Goal: Complete application form: Complete application form

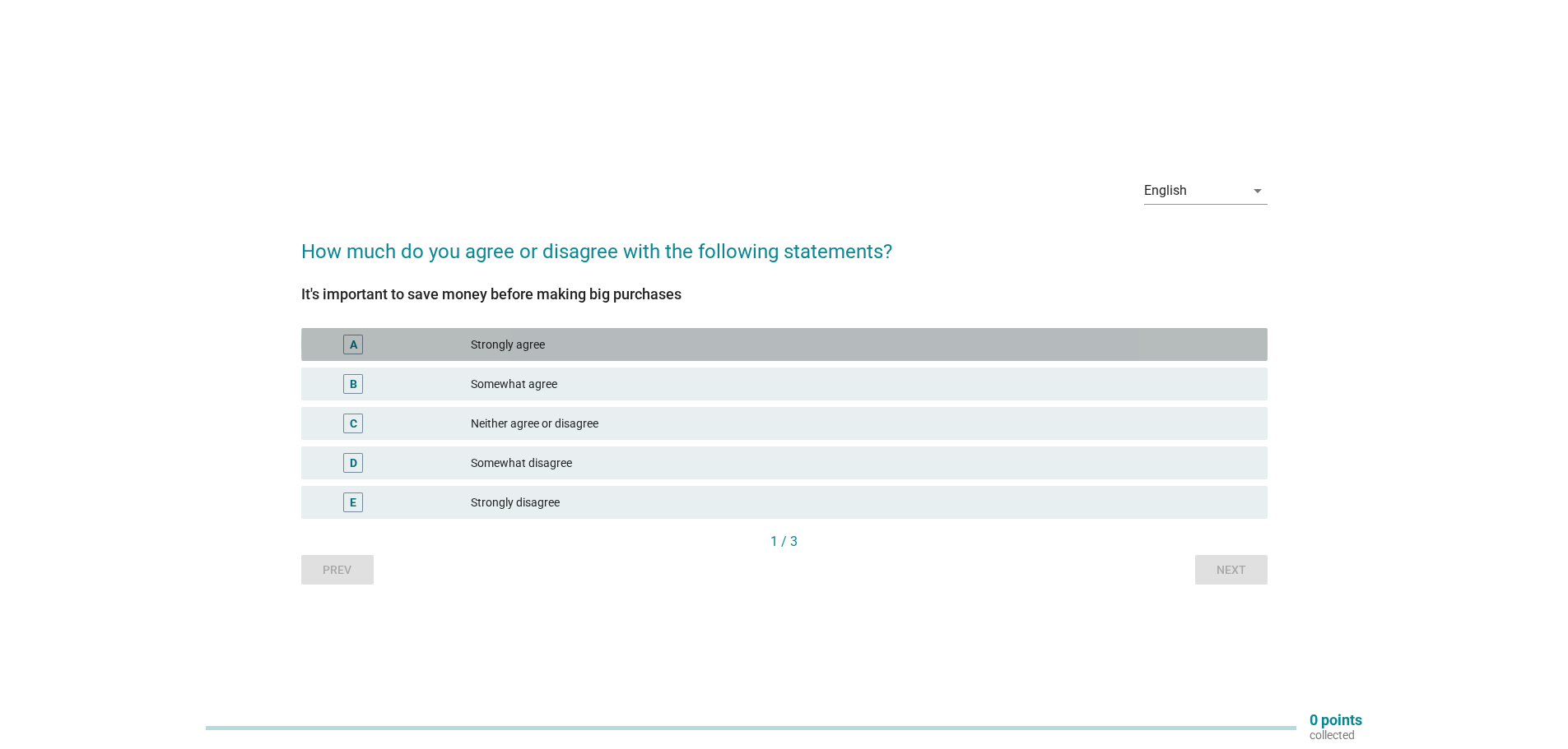
click at [514, 347] on div "Strongly agree" at bounding box center [863, 345] width 784 height 20
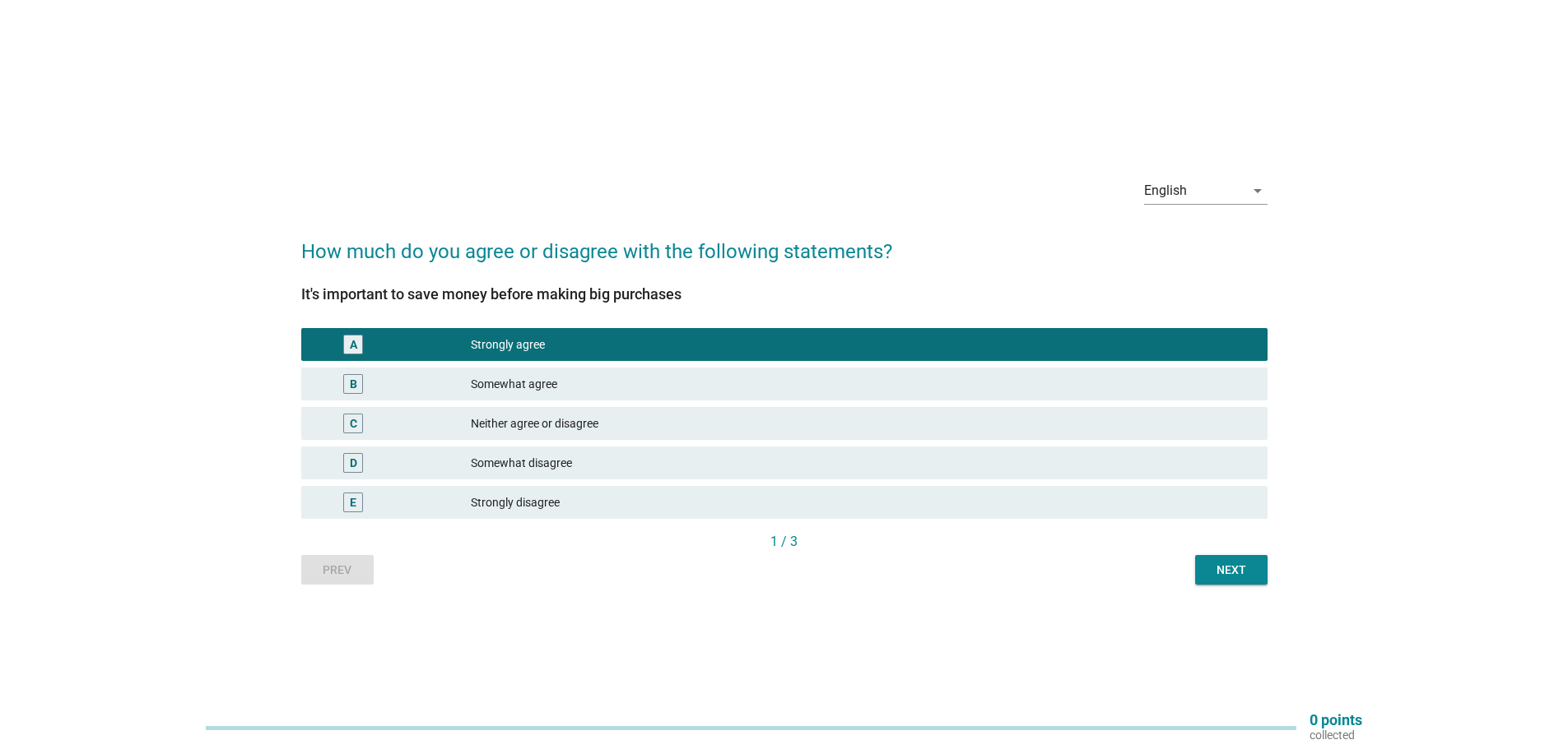
click at [1250, 574] on div "Next" at bounding box center [1231, 570] width 46 height 18
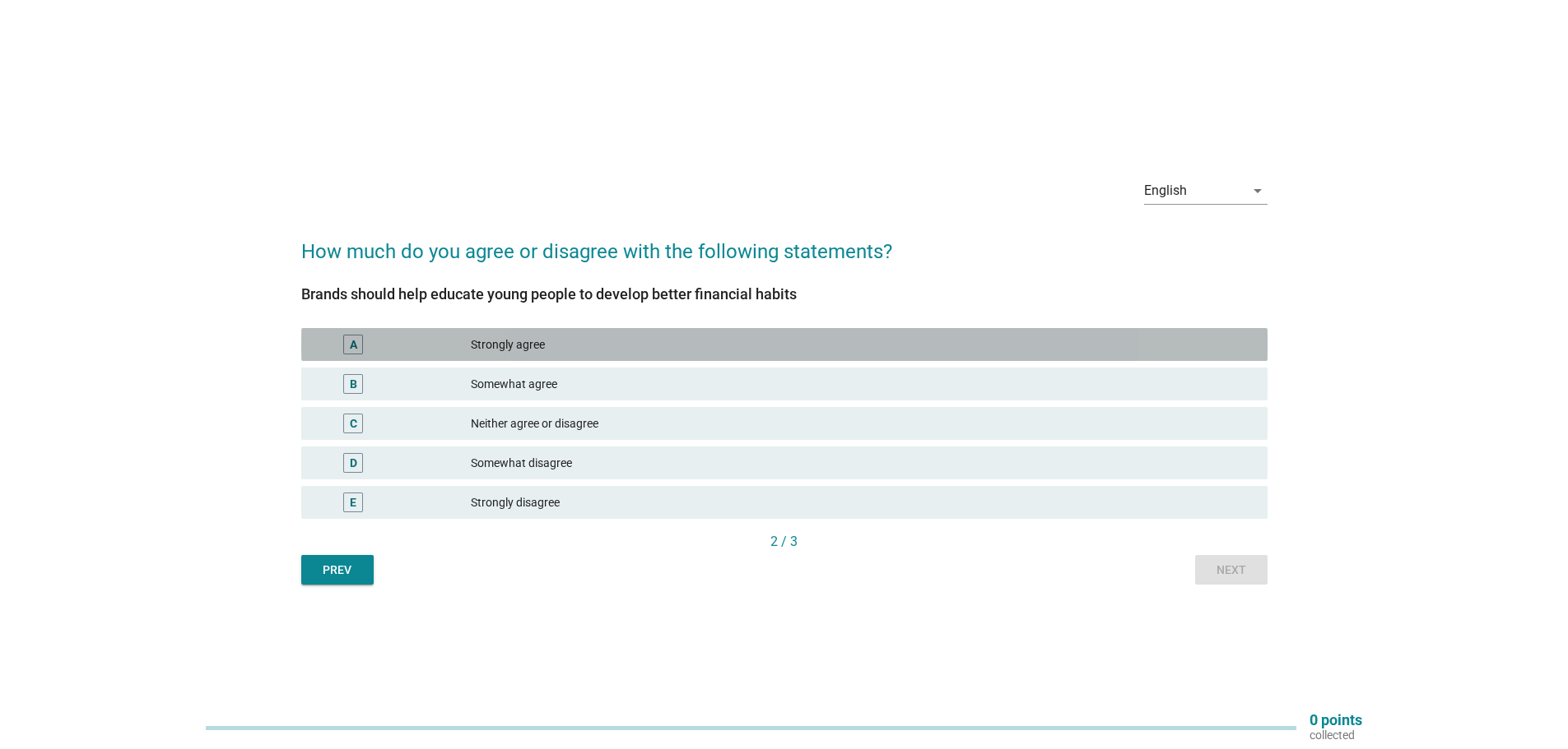
click at [655, 354] on div "A Strongly agree" at bounding box center [784, 345] width 966 height 33
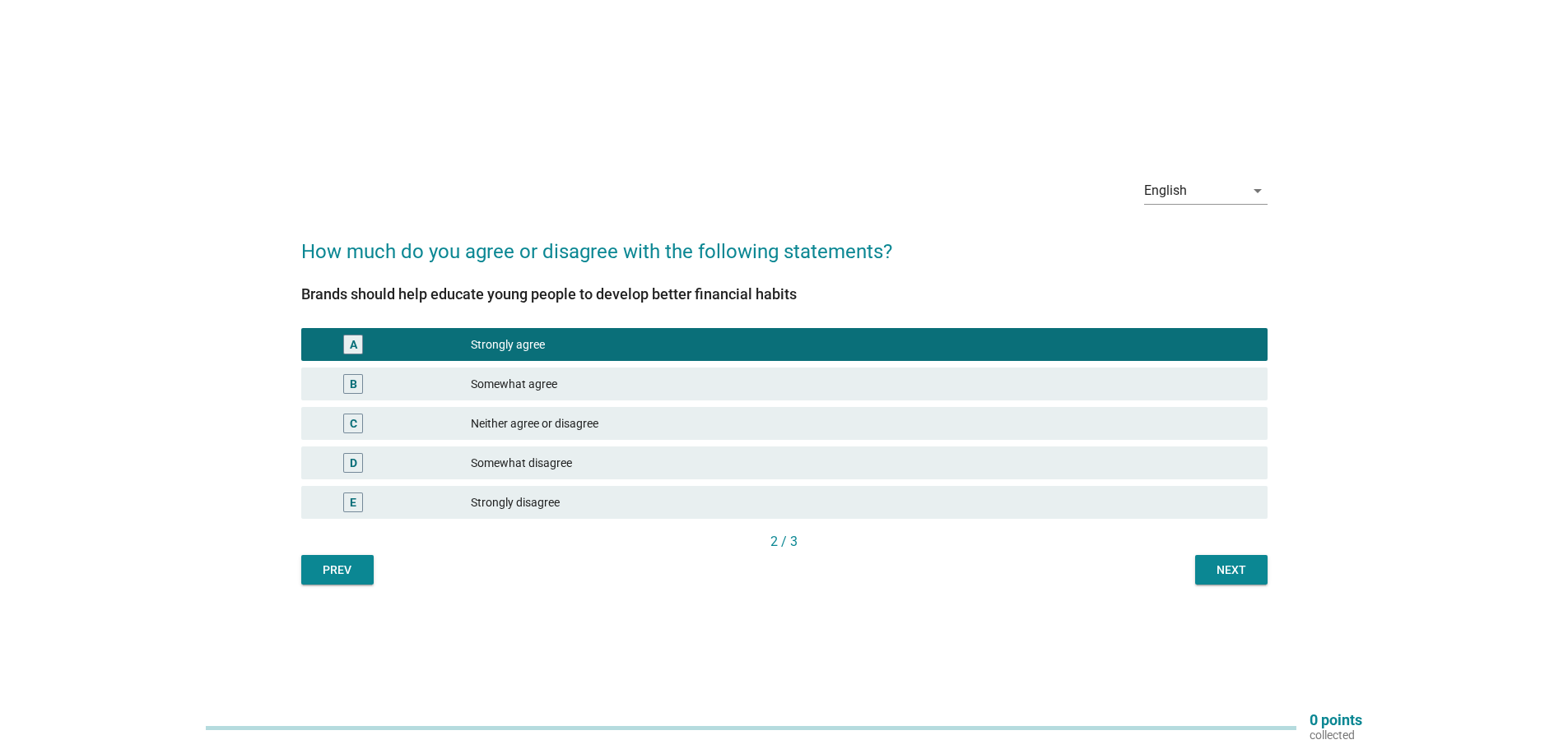
click at [1230, 556] on button "Next" at bounding box center [1231, 570] width 72 height 29
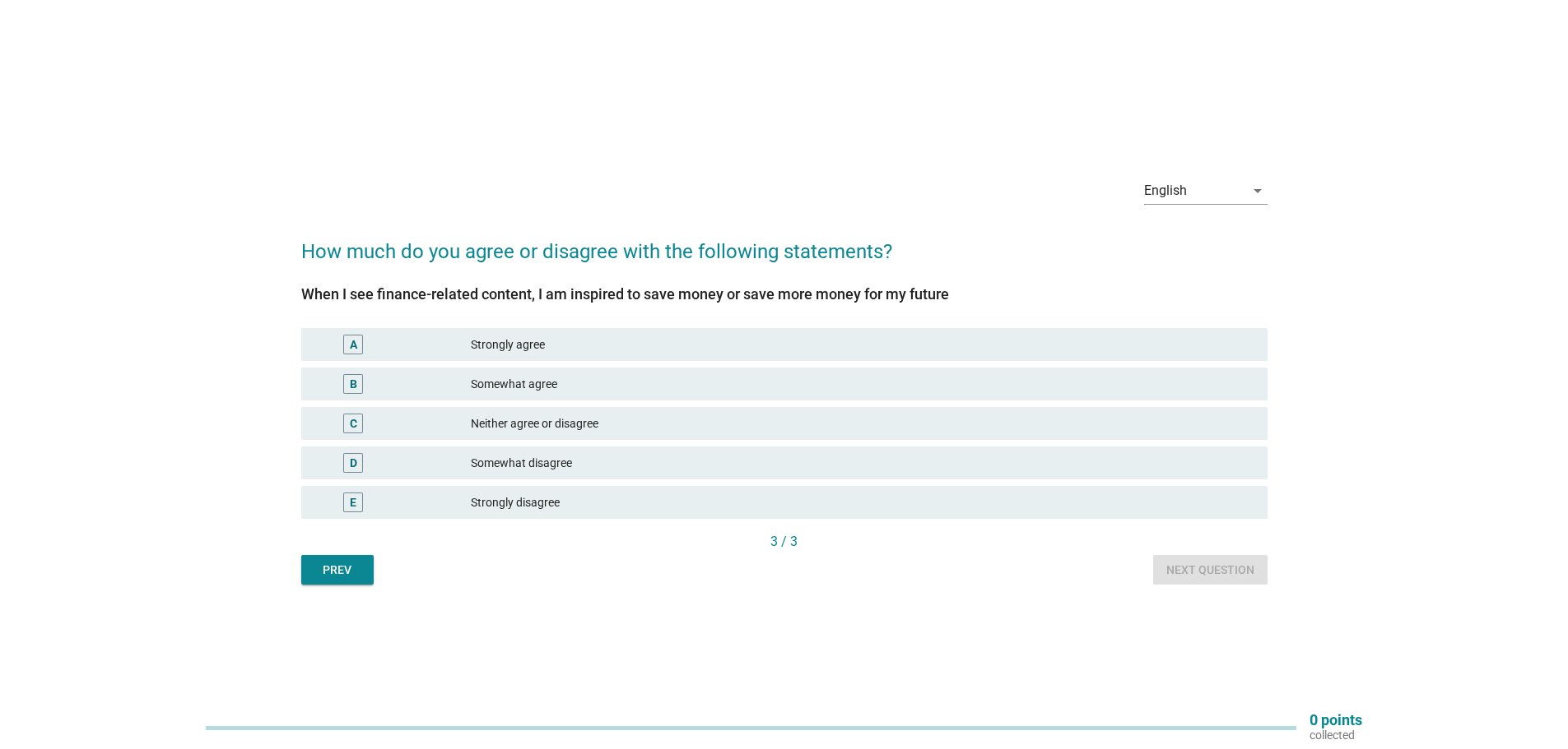
click at [661, 343] on div "Strongly agree" at bounding box center [863, 345] width 784 height 20
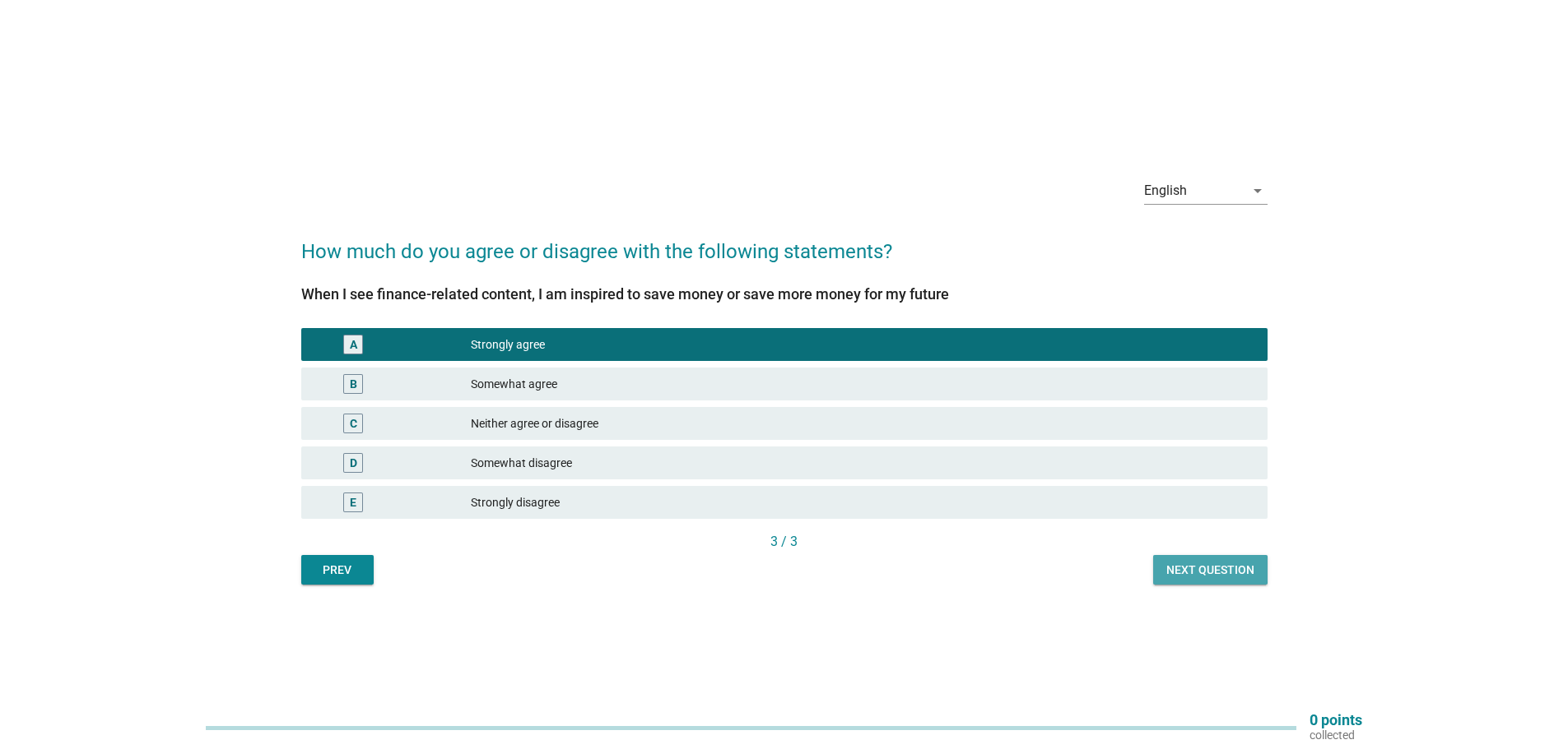
click at [1199, 571] on div "Next question" at bounding box center [1210, 570] width 88 height 18
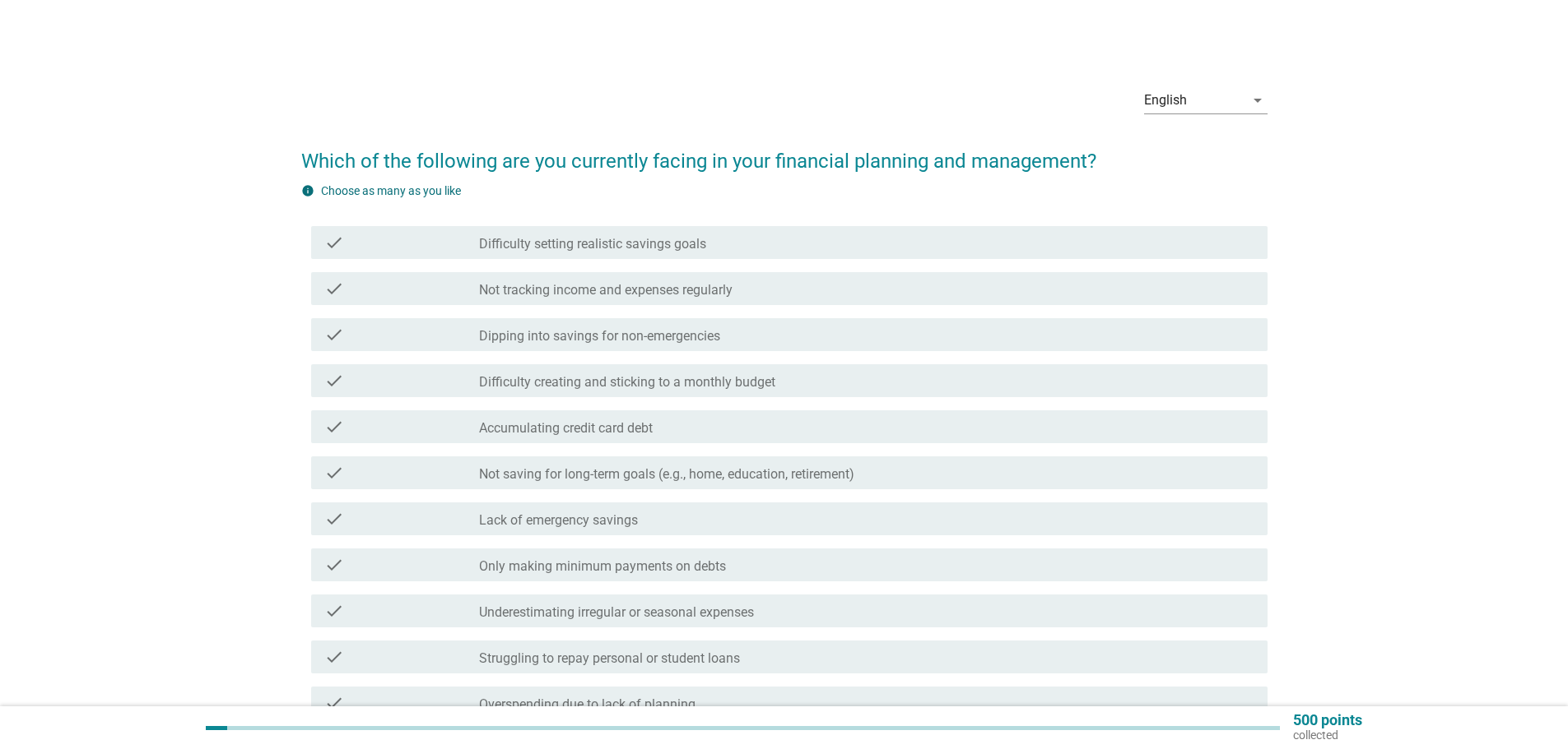
click at [723, 255] on div "check check_box_outline_blank Difficulty setting realistic savings goals" at bounding box center [788, 243] width 956 height 33
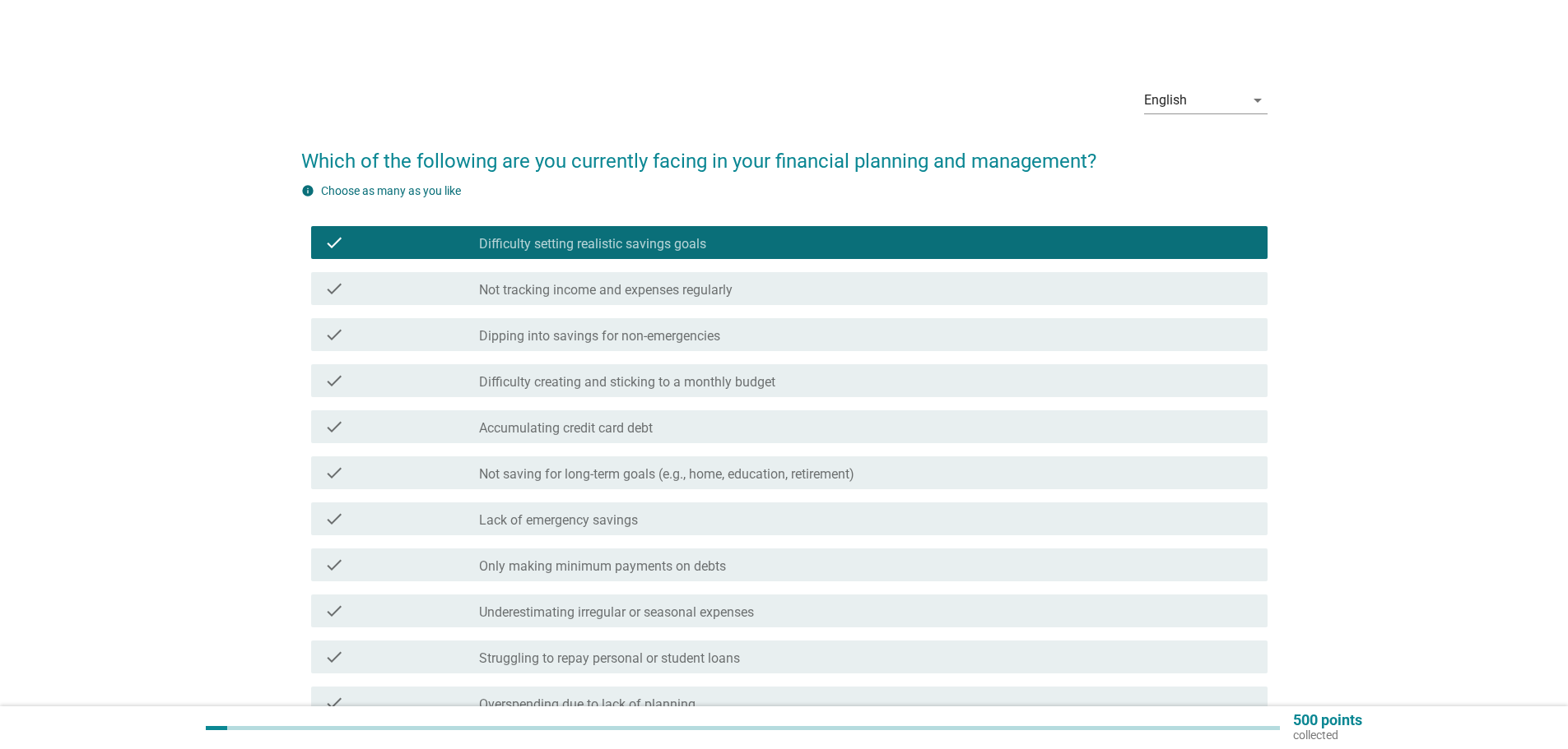
click at [738, 288] on div "check_box_outline_blank Not tracking income and expenses regularly" at bounding box center [866, 289] width 775 height 20
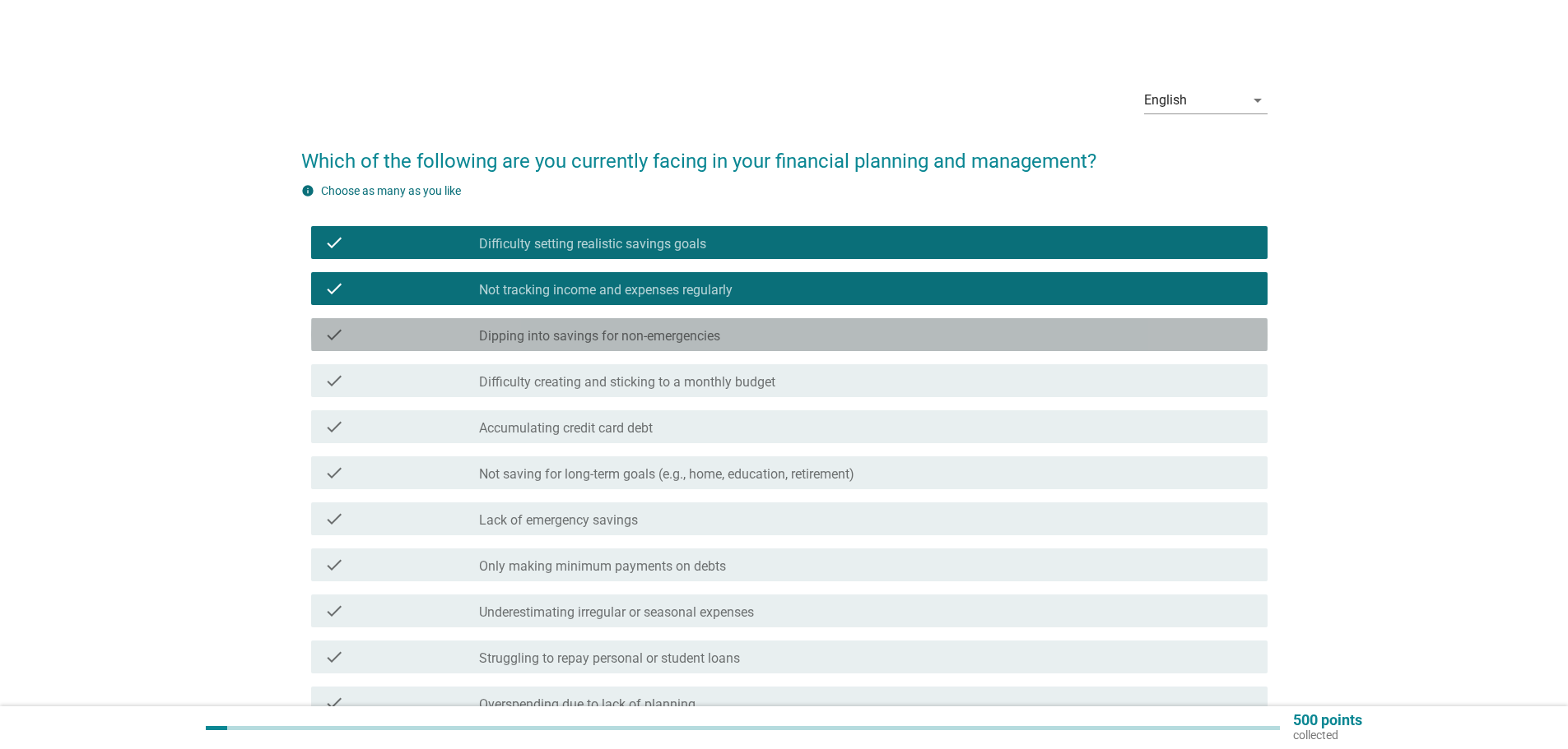
click at [749, 331] on div "check_box_outline_blank Dipping into savings for non-emergencies" at bounding box center [866, 335] width 775 height 20
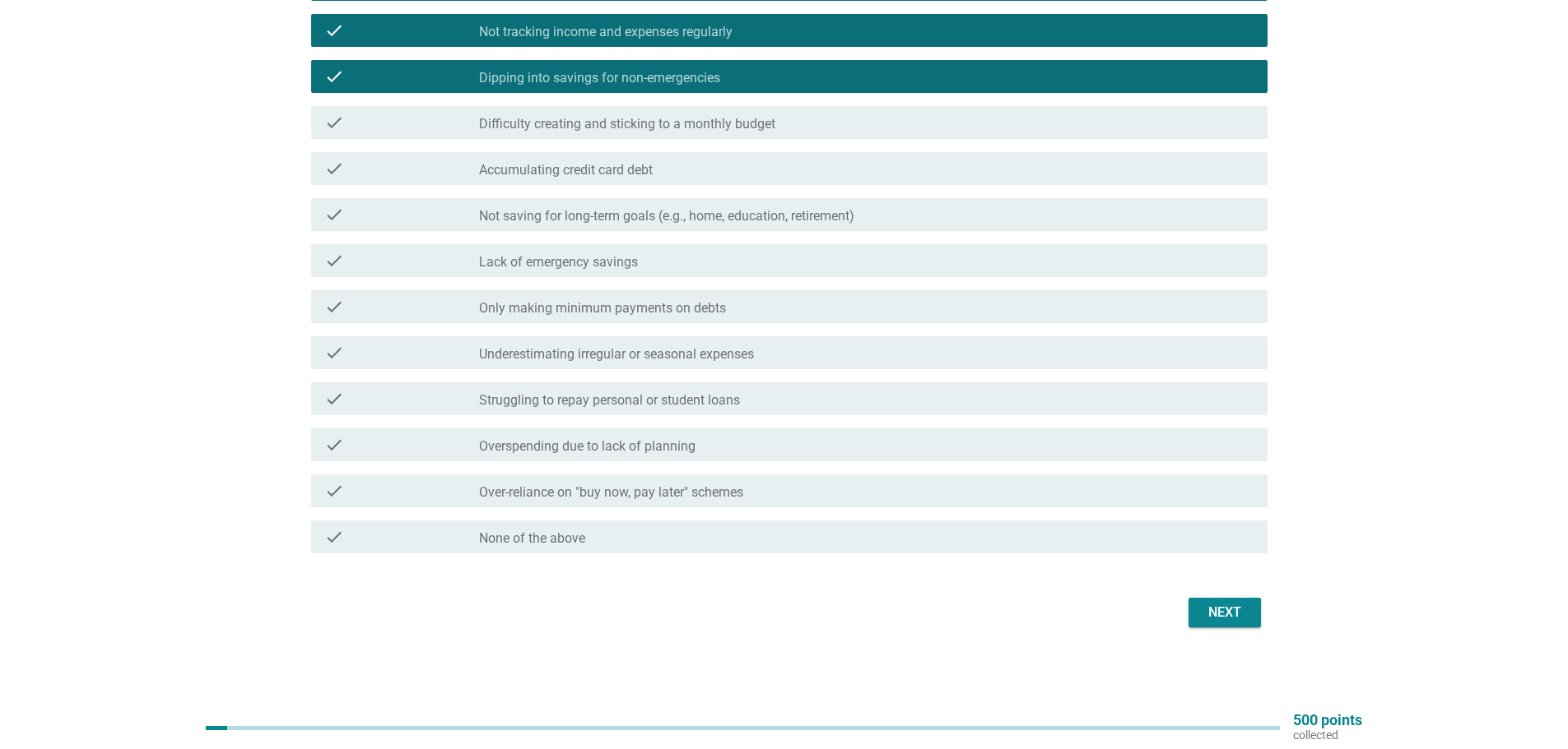
scroll to position [176, 0]
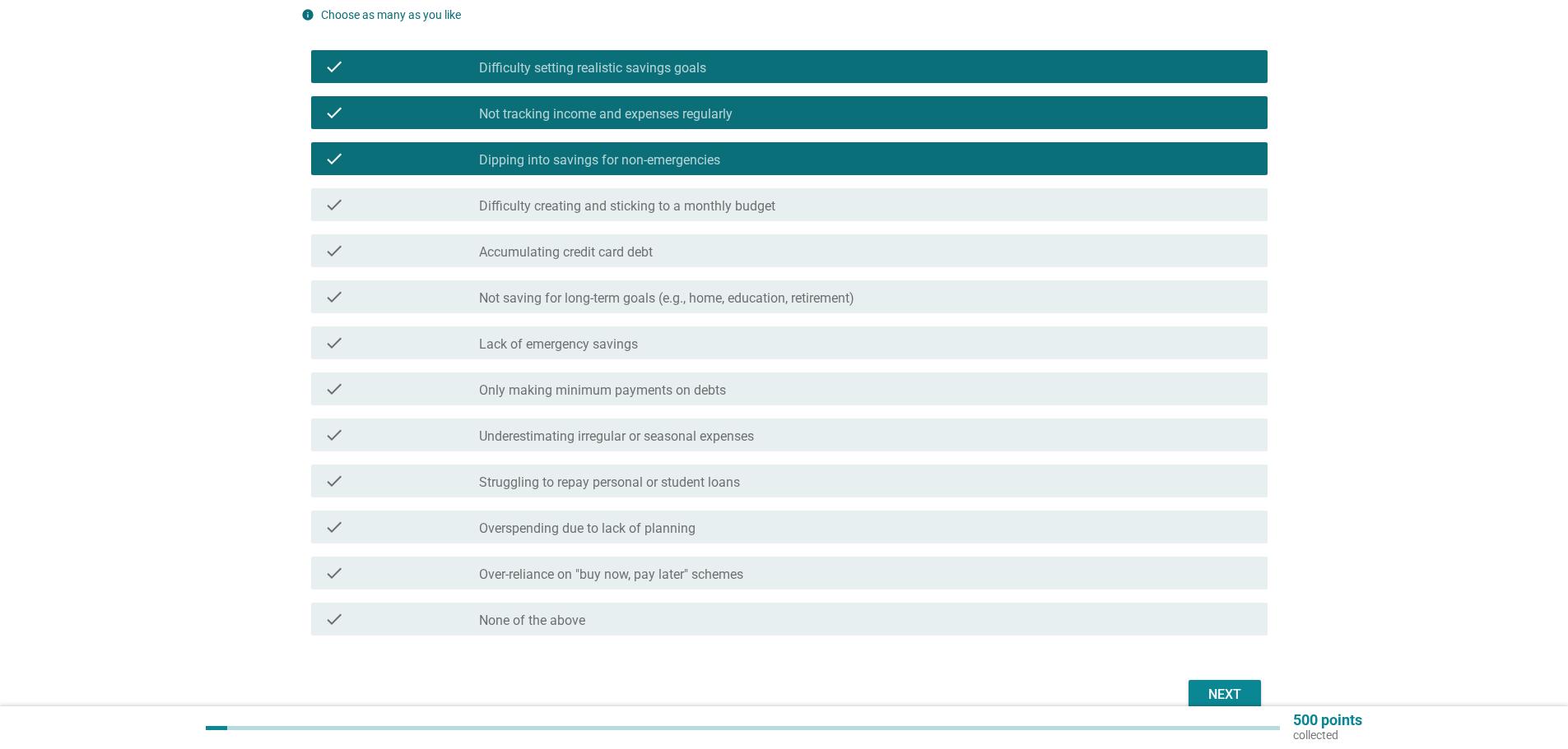
click at [727, 255] on div "check_box_outline_blank Accumulating credit card debt" at bounding box center [866, 251] width 775 height 20
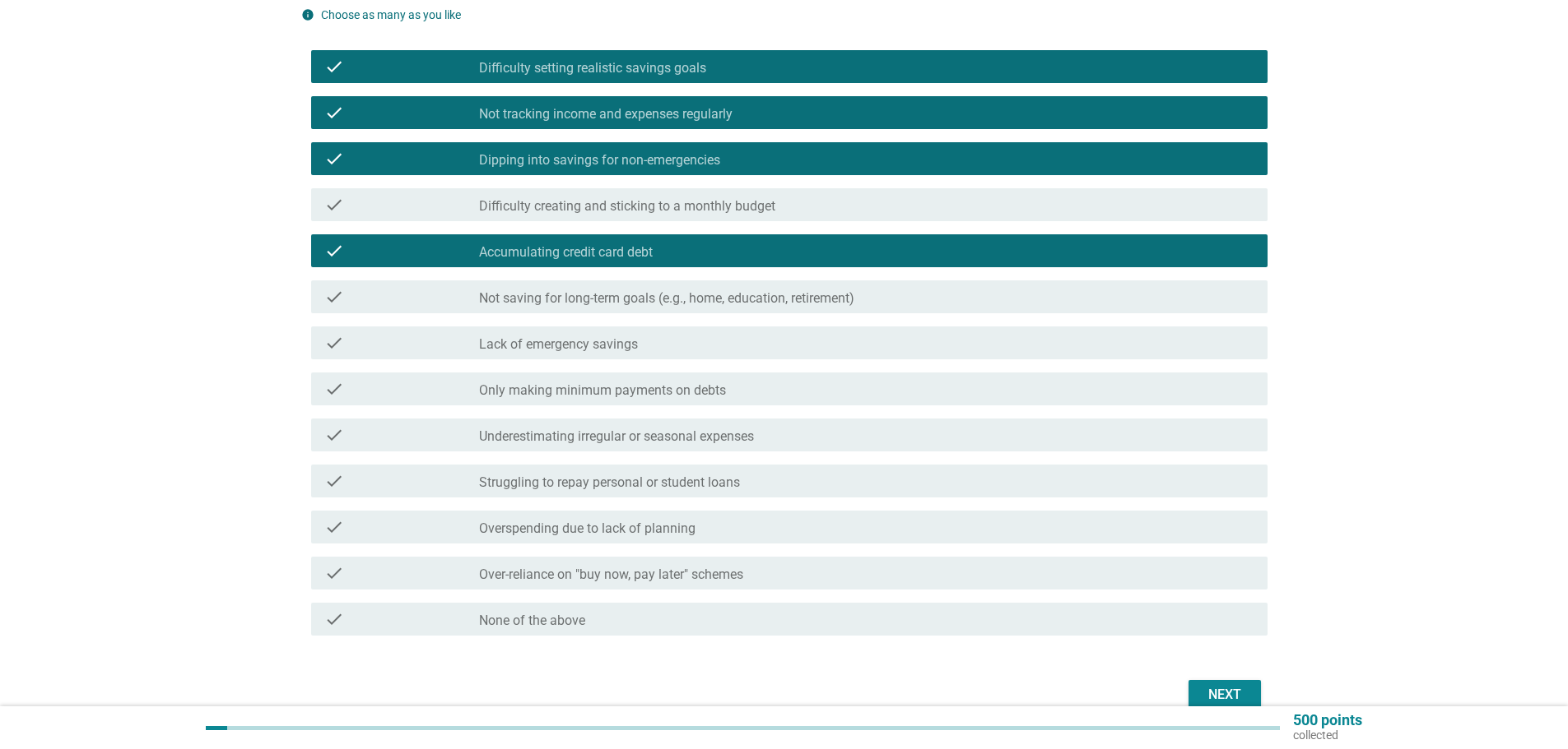
click at [733, 310] on div "check check_box_outline_blank Not saving for long-term goals (e.g., home, educa…" at bounding box center [788, 297] width 956 height 33
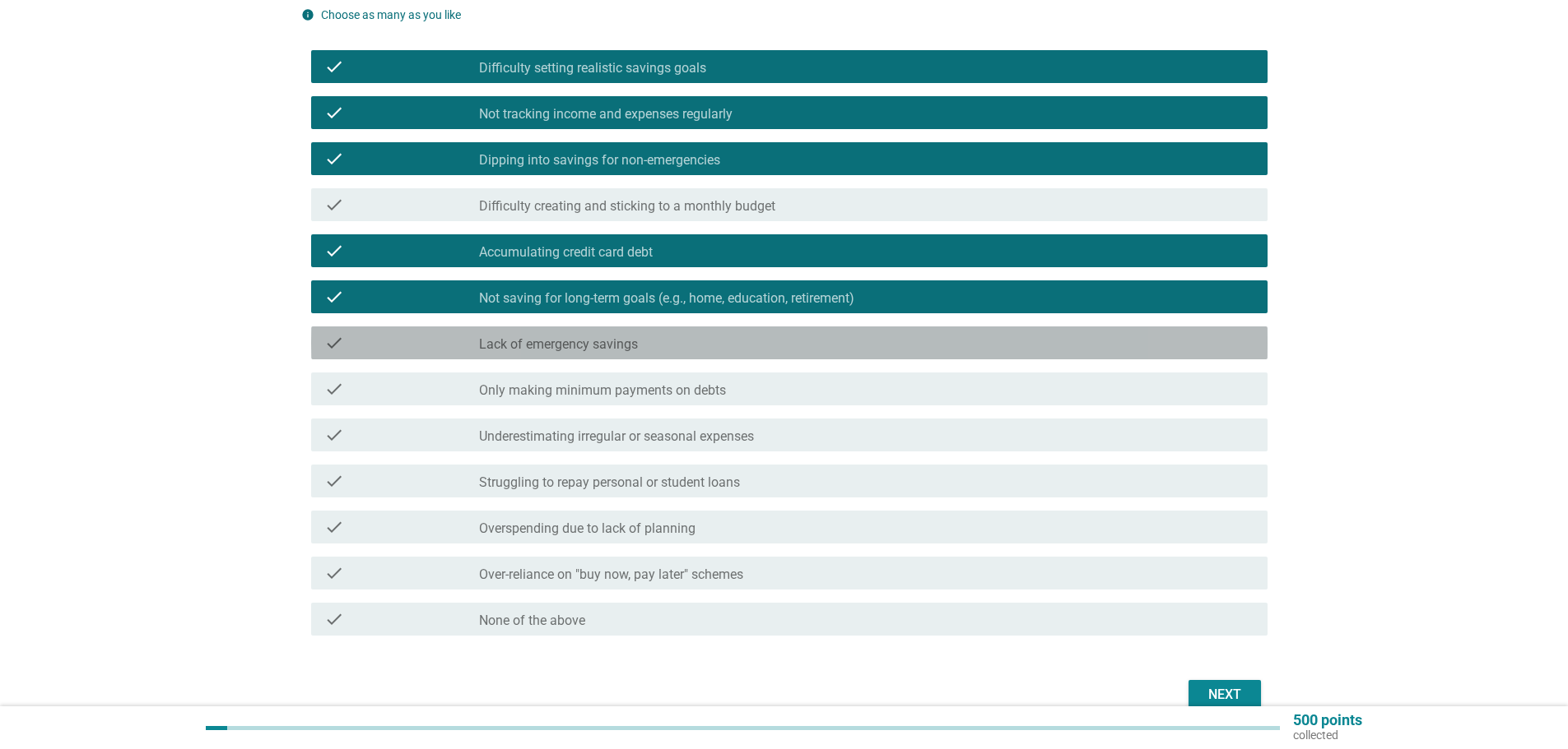
click at [730, 338] on div "check_box_outline_blank Lack of emergency savings" at bounding box center [866, 343] width 775 height 20
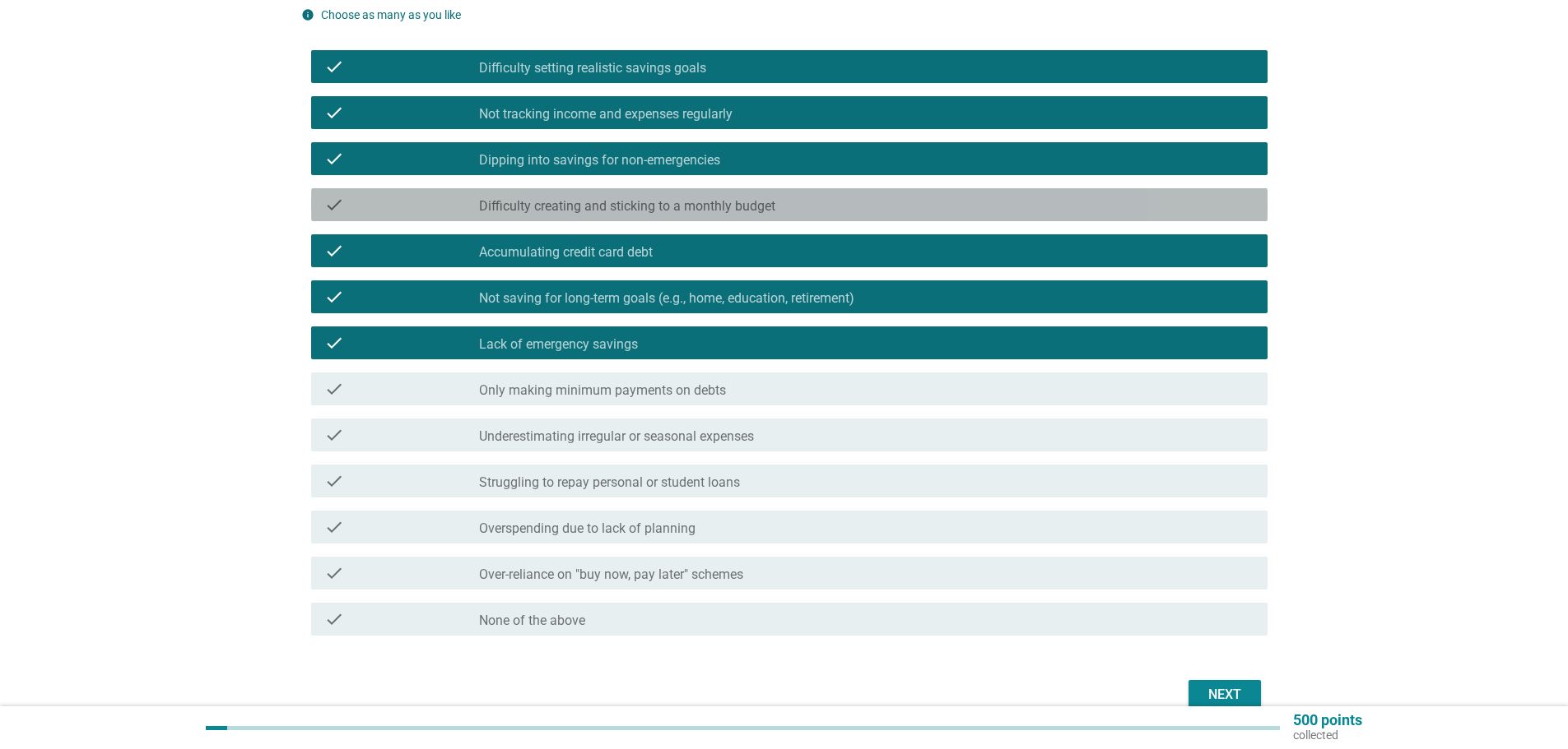
click at [745, 211] on label "Difficulty creating and sticking to a monthly budget" at bounding box center [626, 206] width 296 height 17
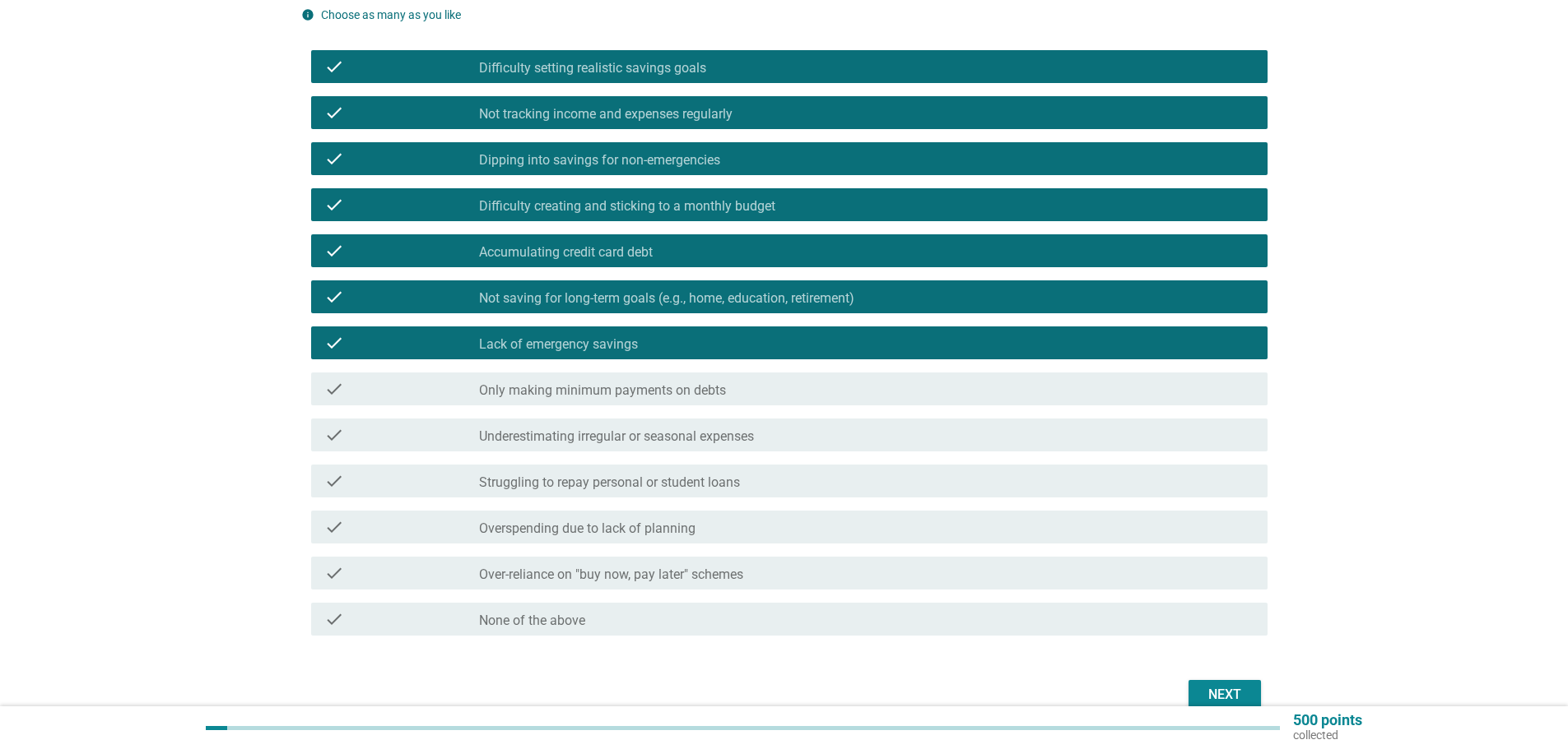
click at [720, 390] on label "Only making minimum payments on debts" at bounding box center [602, 391] width 247 height 17
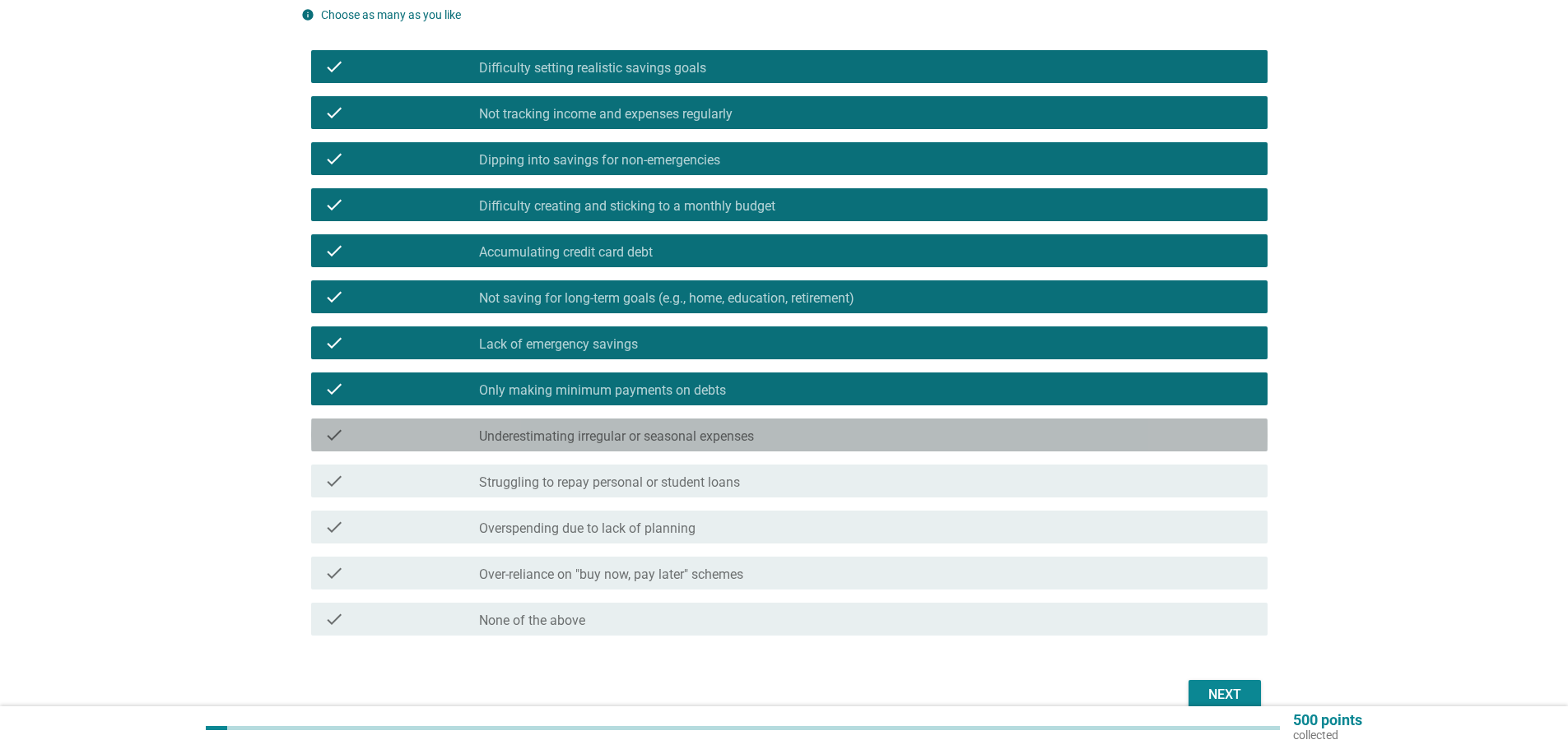
click at [750, 431] on label "Underestimating irregular or seasonal expenses" at bounding box center [615, 437] width 275 height 17
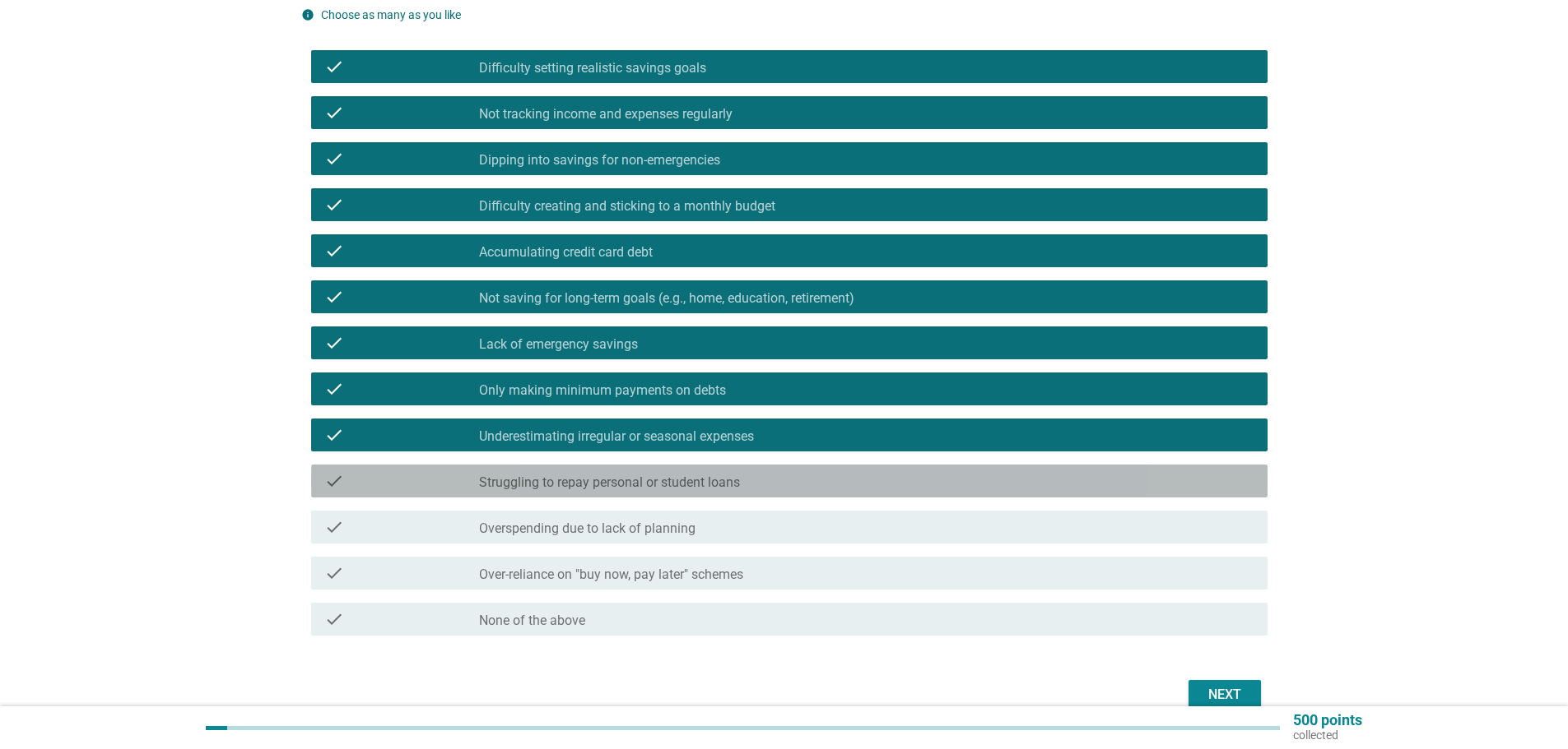
click at [789, 475] on div "check_box_outline_blank Struggling to repay personal or student loans" at bounding box center [866, 481] width 775 height 20
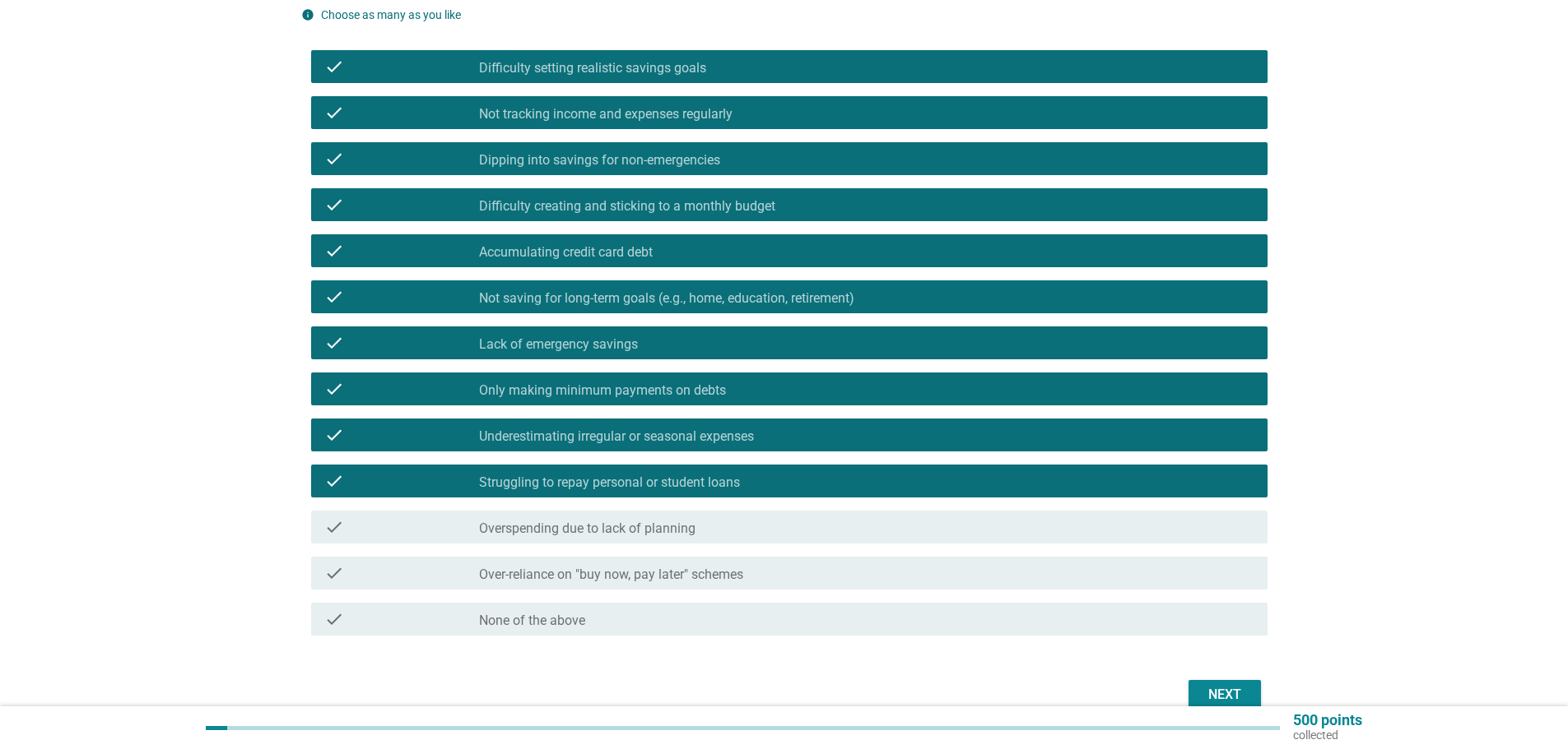
click at [791, 521] on div "check_box_outline_blank Overspending due to lack of planning" at bounding box center [866, 527] width 775 height 20
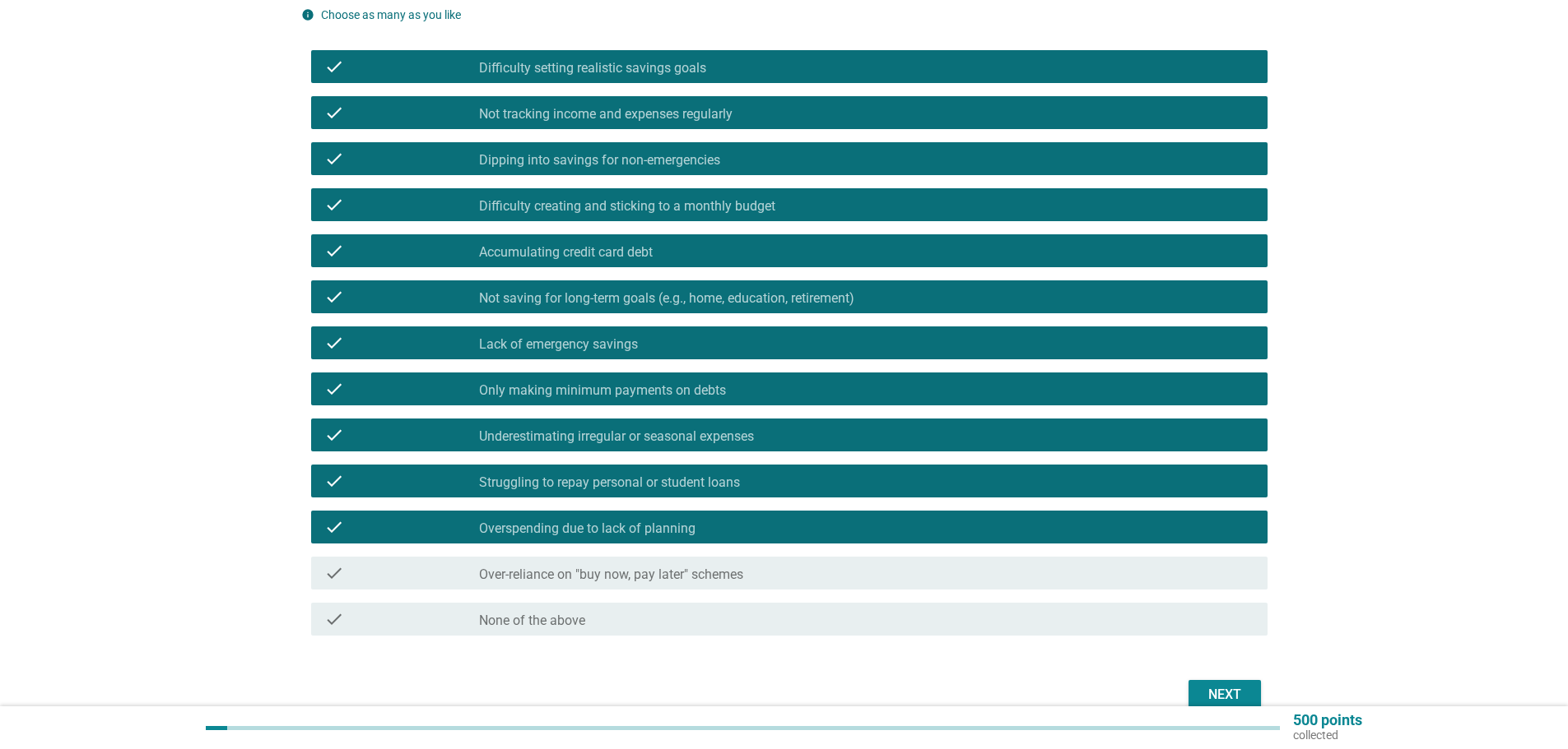
click at [802, 579] on div "check_box_outline_blank Over-reliance on "buy now, pay later" schemes" at bounding box center [866, 573] width 775 height 20
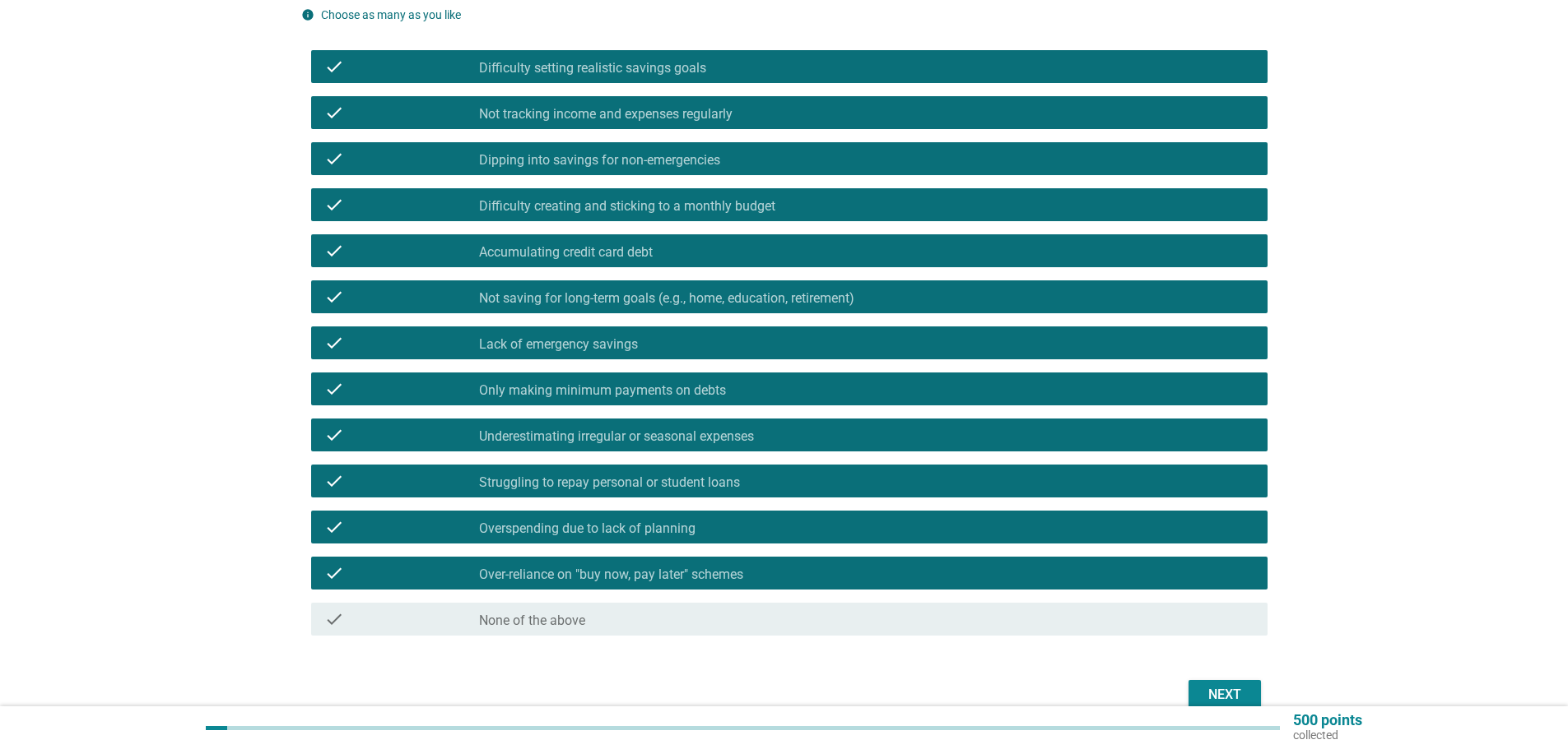
click at [1211, 682] on button "Next" at bounding box center [1224, 695] width 72 height 29
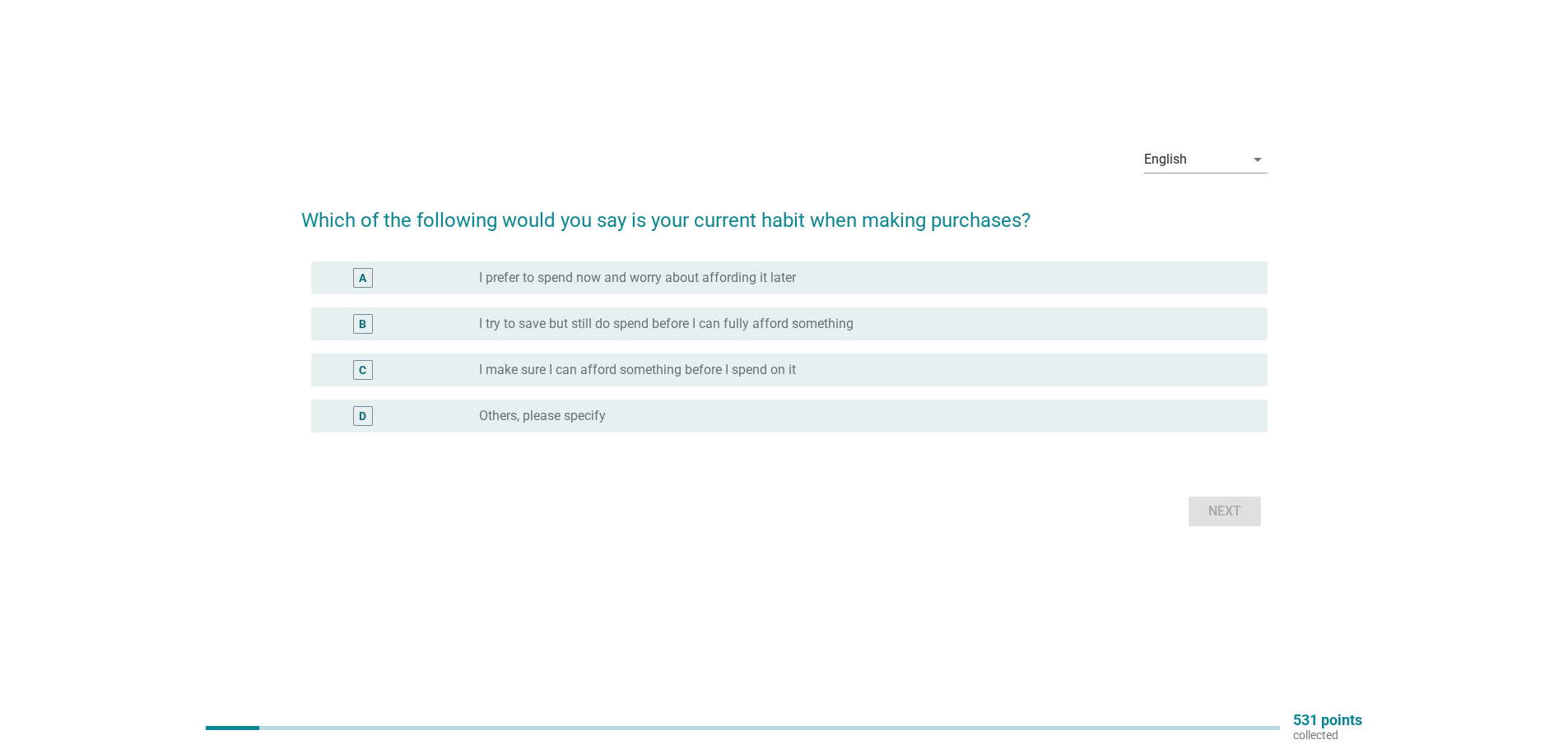
scroll to position [0, 0]
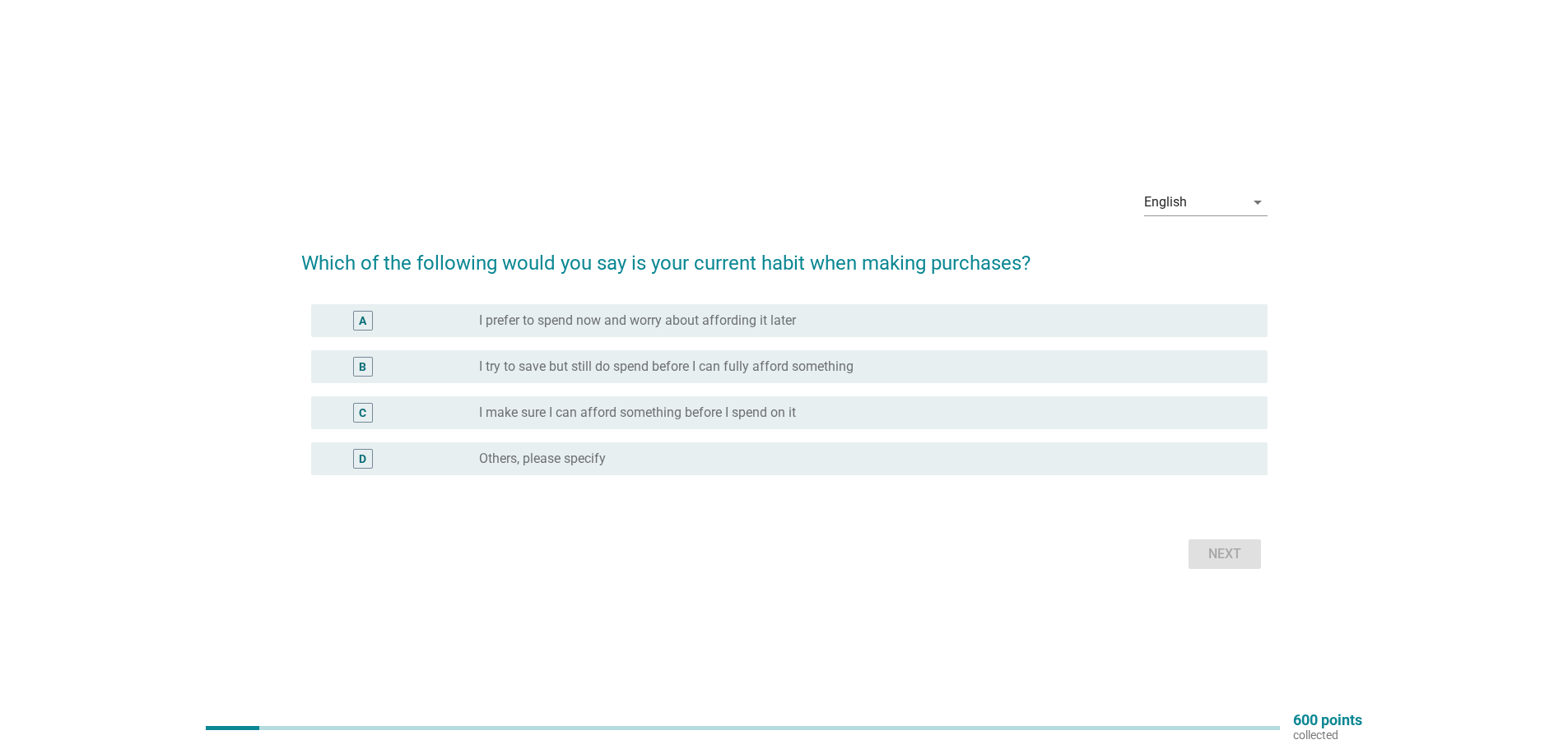
click at [608, 327] on label "I prefer to spend now and worry about affording it later" at bounding box center [637, 320] width 317 height 17
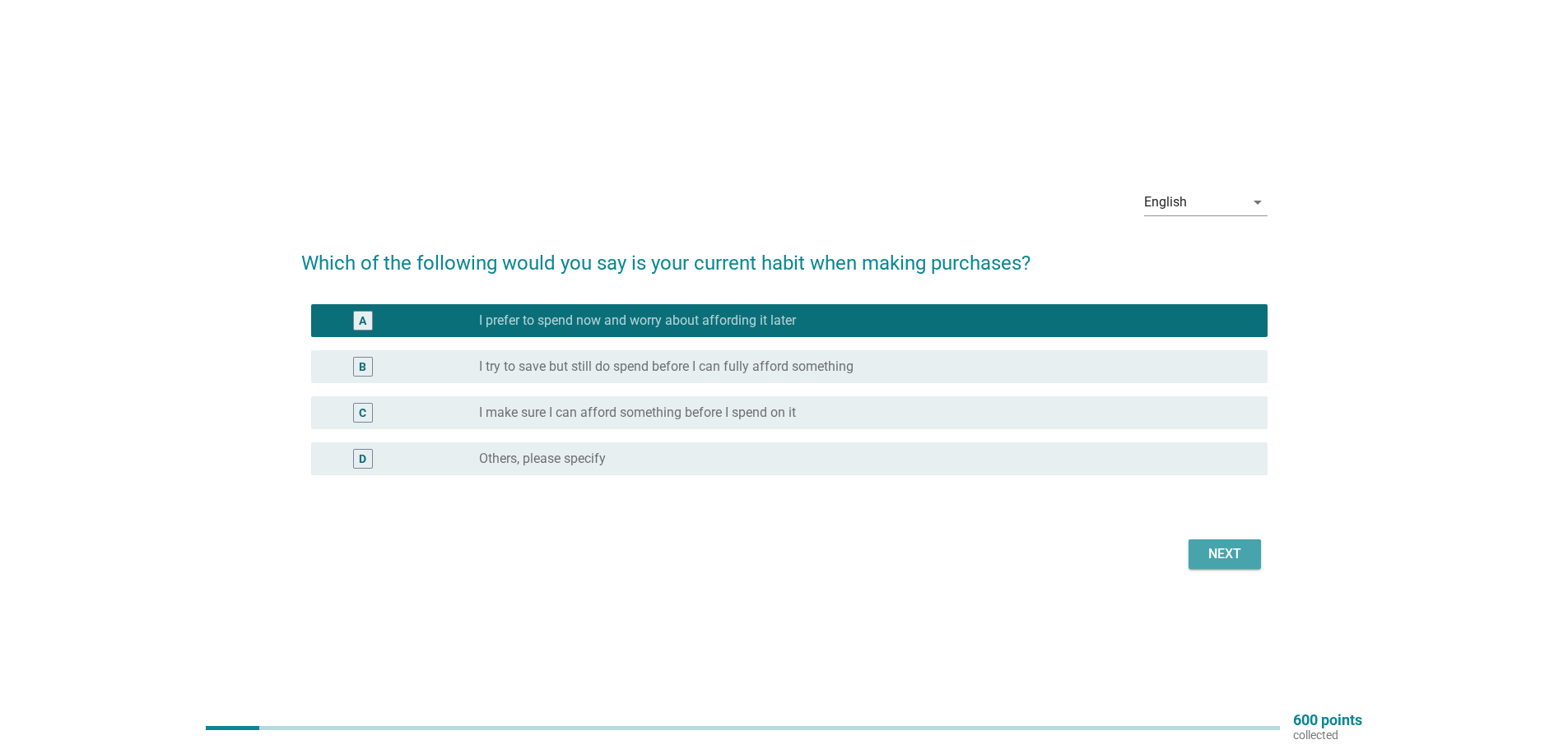
click at [1193, 559] on button "Next" at bounding box center [1224, 555] width 72 height 29
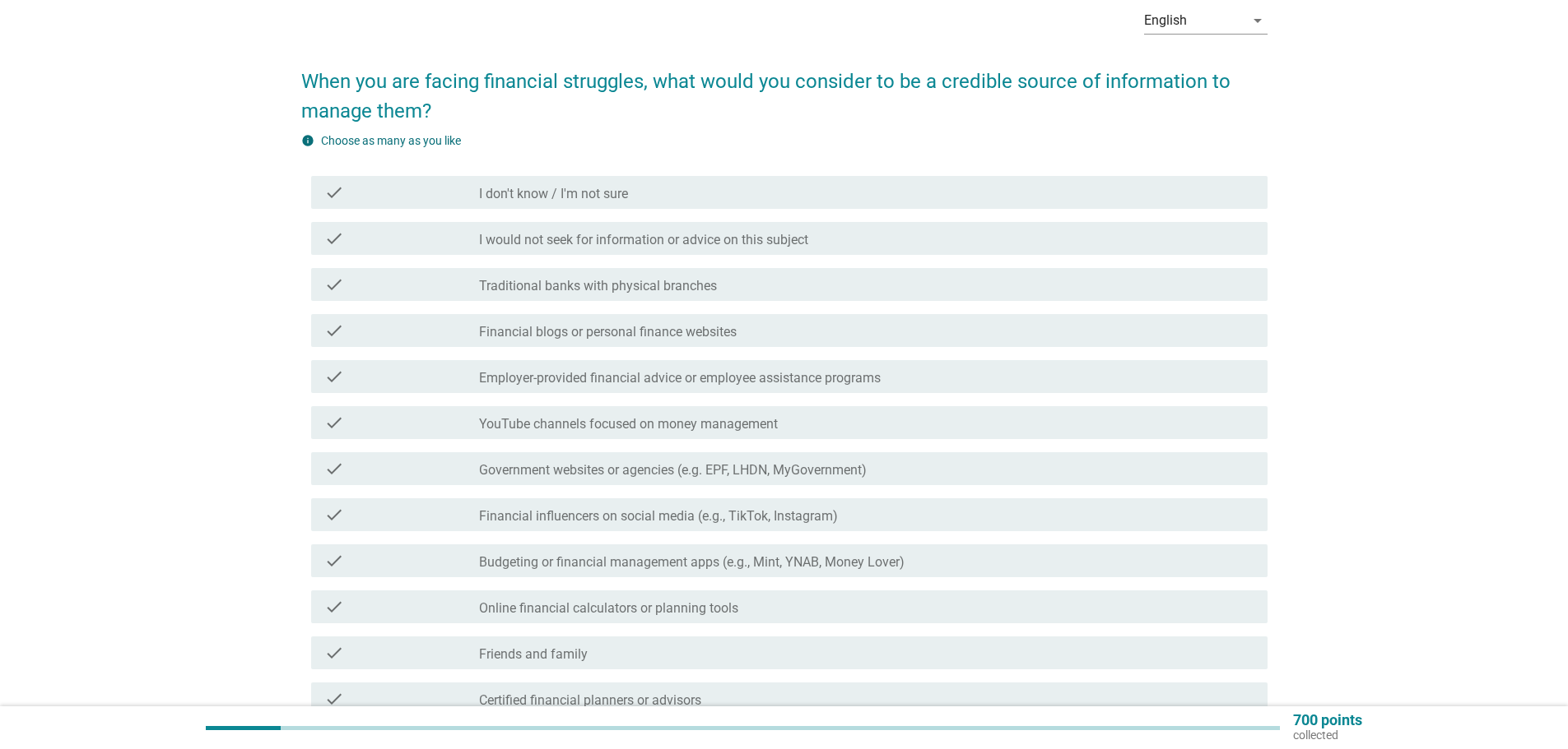
scroll to position [82, 0]
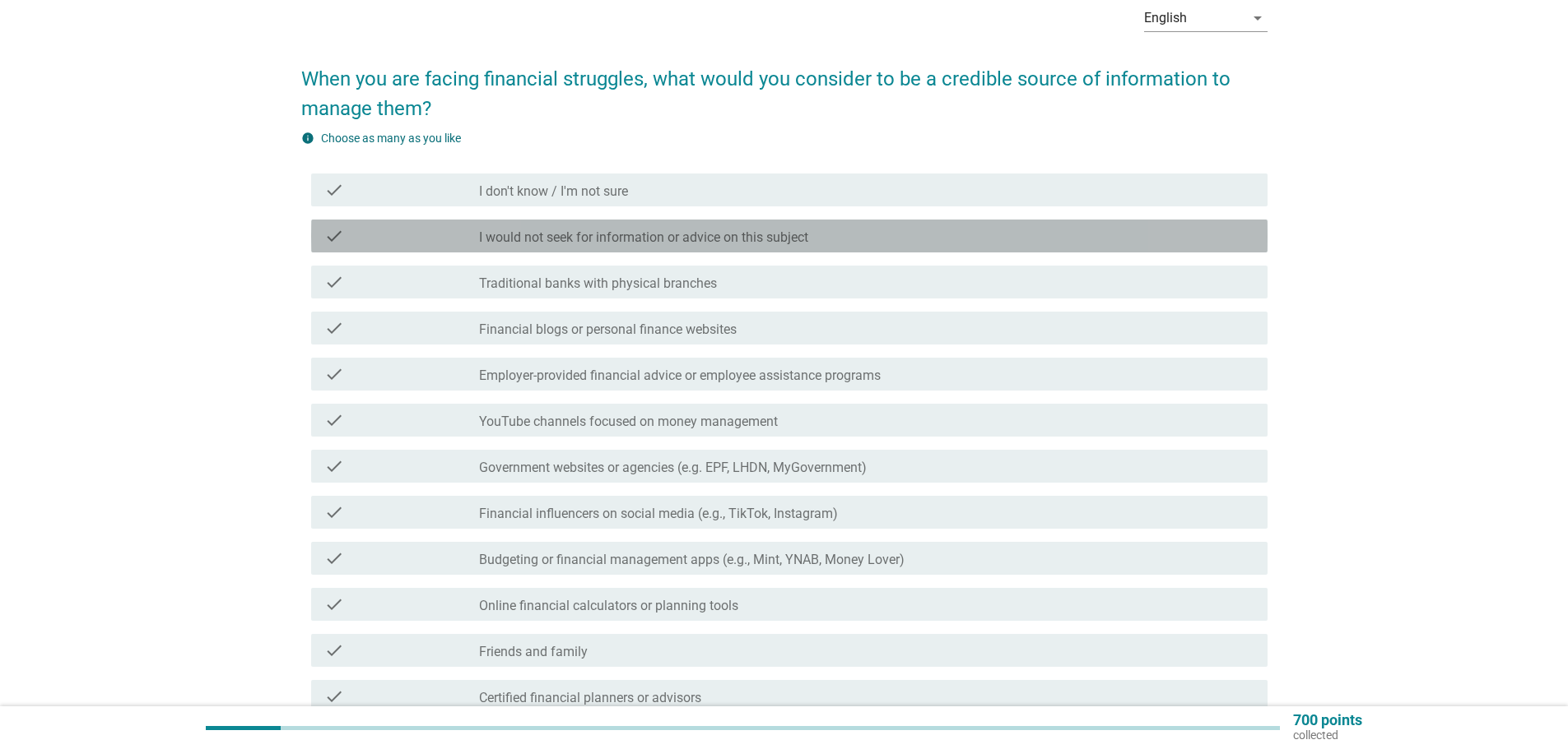
click at [771, 247] on div "check check_box_outline_blank I would not seek for information or advice on thi…" at bounding box center [788, 236] width 956 height 33
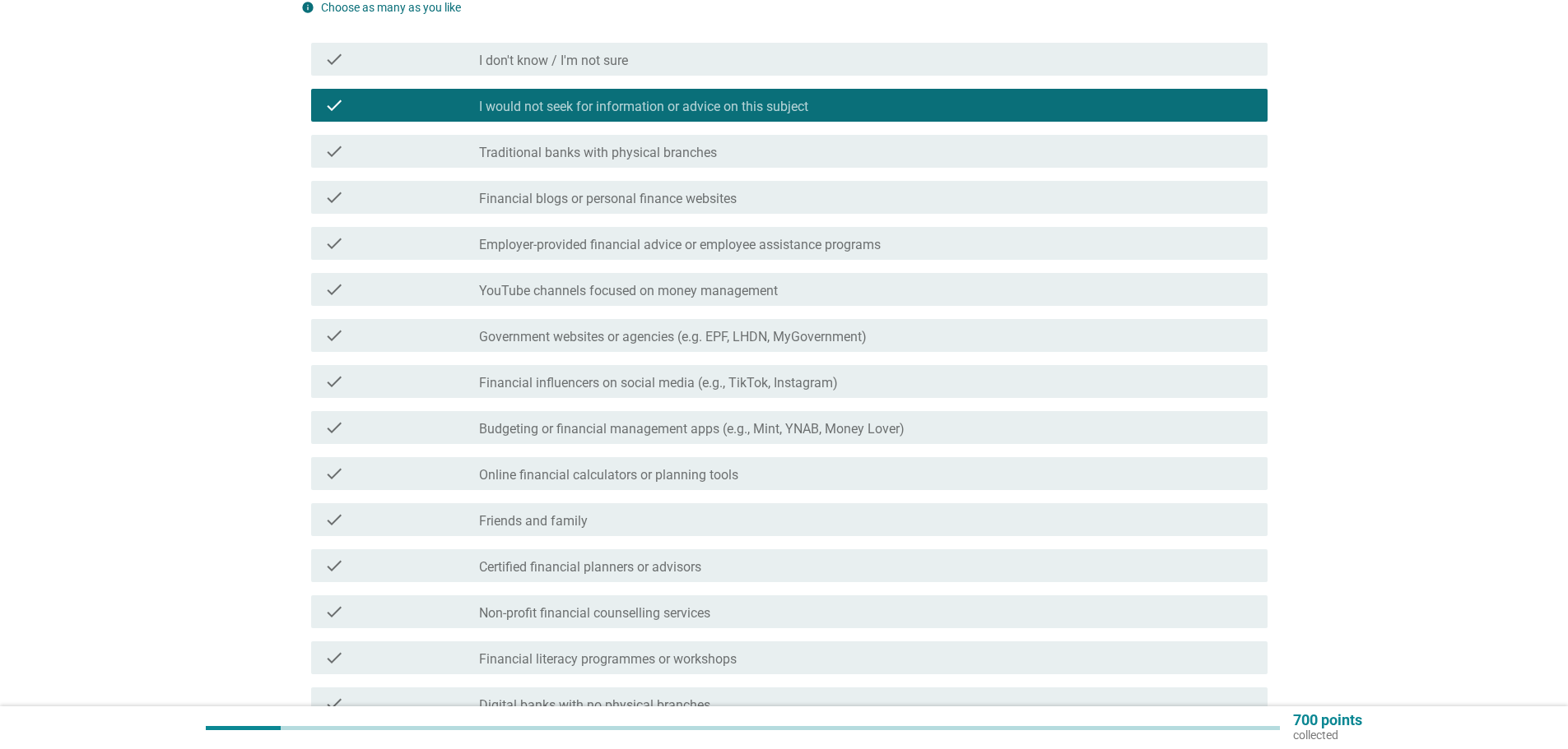
scroll to position [411, 0]
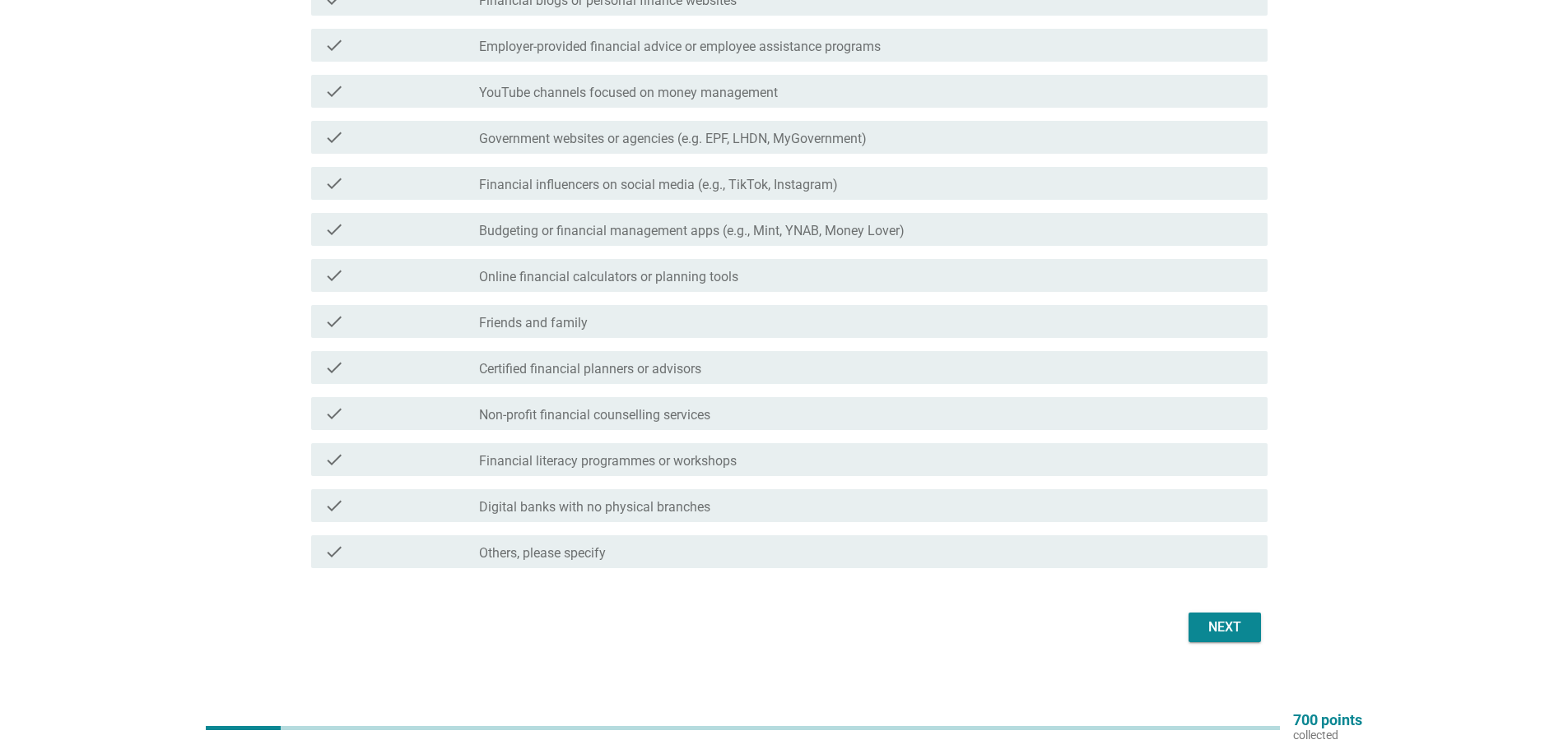
click at [1187, 630] on div "Next" at bounding box center [784, 627] width 966 height 39
click at [1197, 630] on button "Next" at bounding box center [1224, 628] width 72 height 29
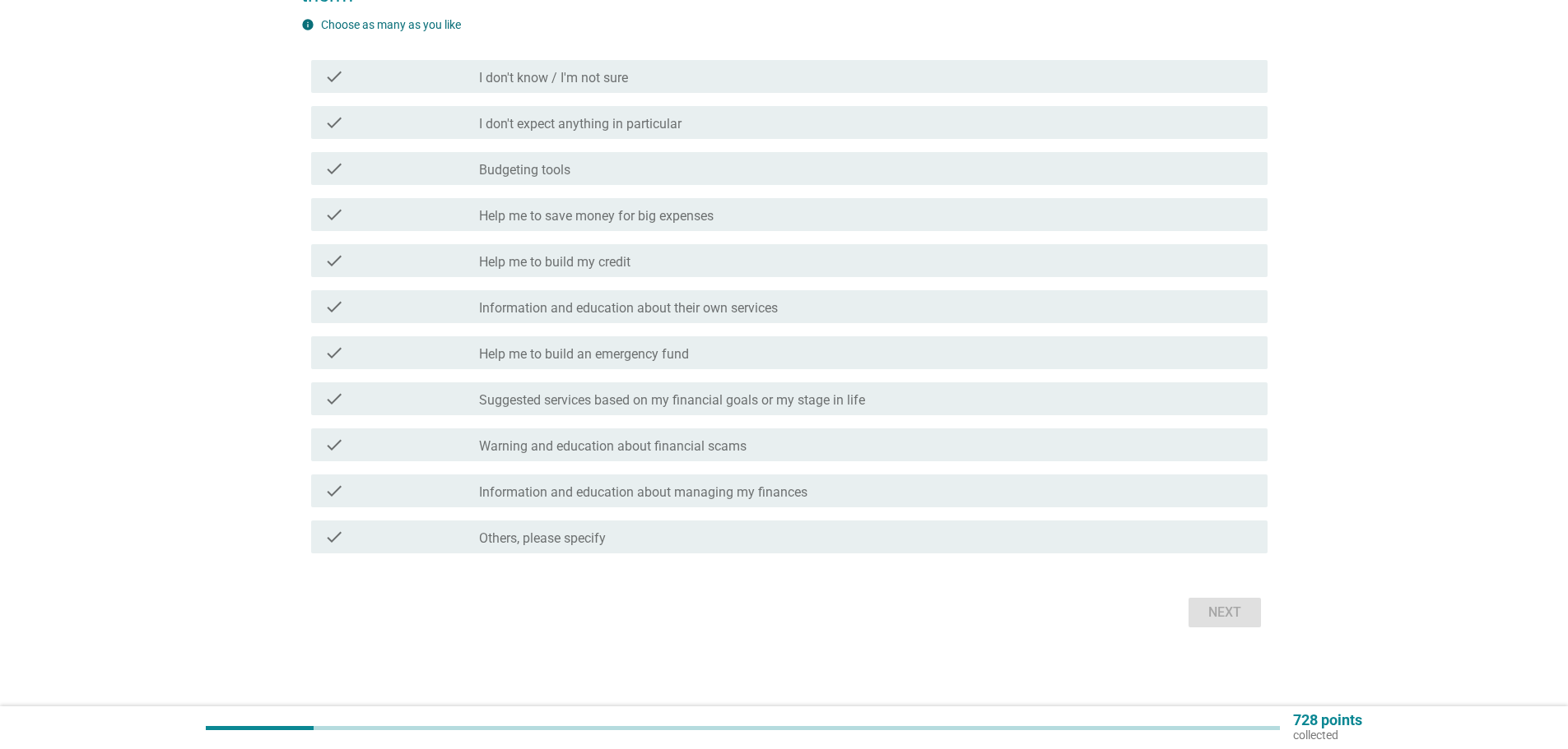
scroll to position [0, 0]
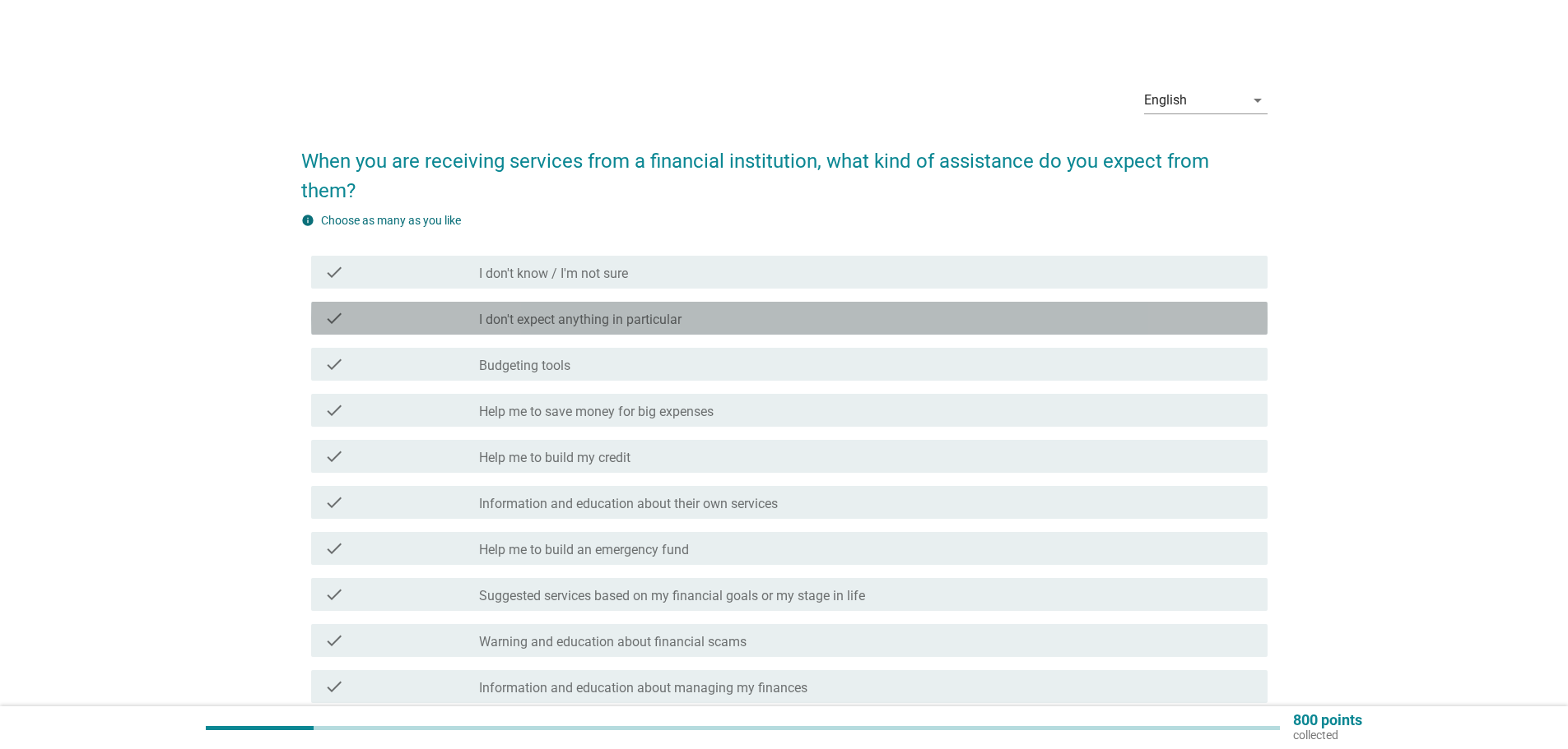
click at [725, 309] on div "check_box_outline_blank I don't expect anything in particular" at bounding box center [866, 318] width 775 height 20
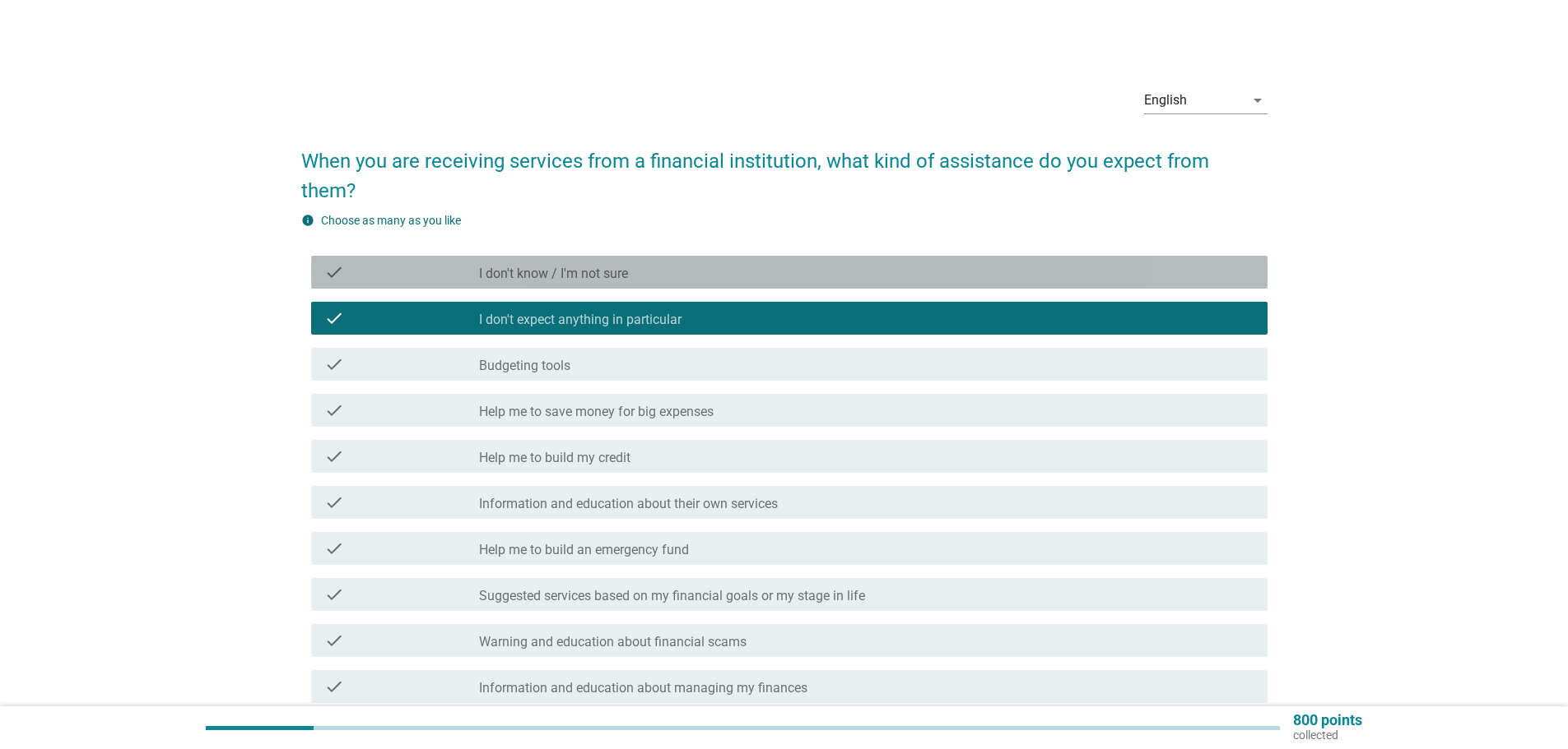
click at [761, 263] on div "check_box_outline_blank I don't know / I'm not sure" at bounding box center [866, 272] width 775 height 20
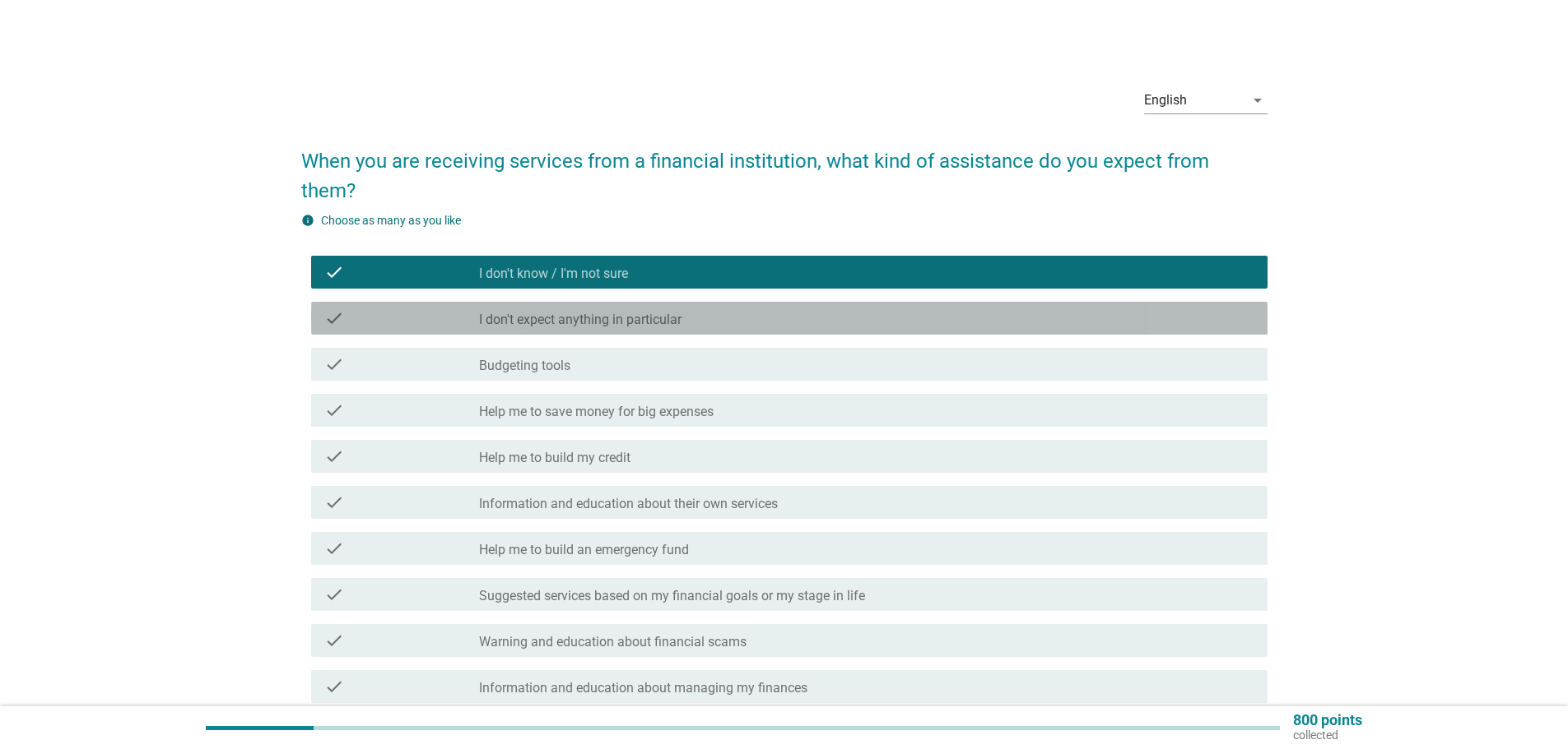
click at [751, 309] on div "check_box_outline_blank I don't expect anything in particular" at bounding box center [866, 318] width 775 height 20
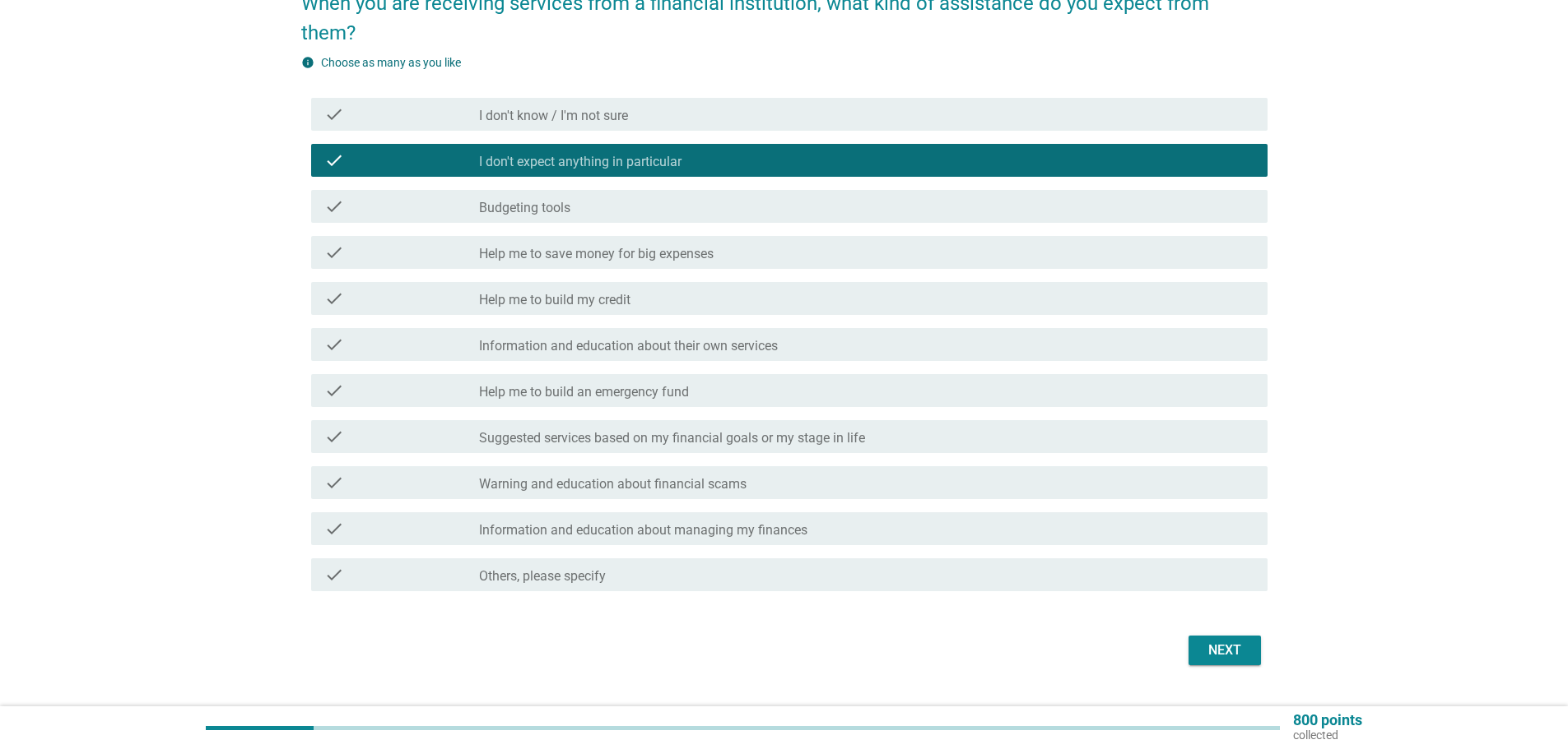
scroll to position [166, 0]
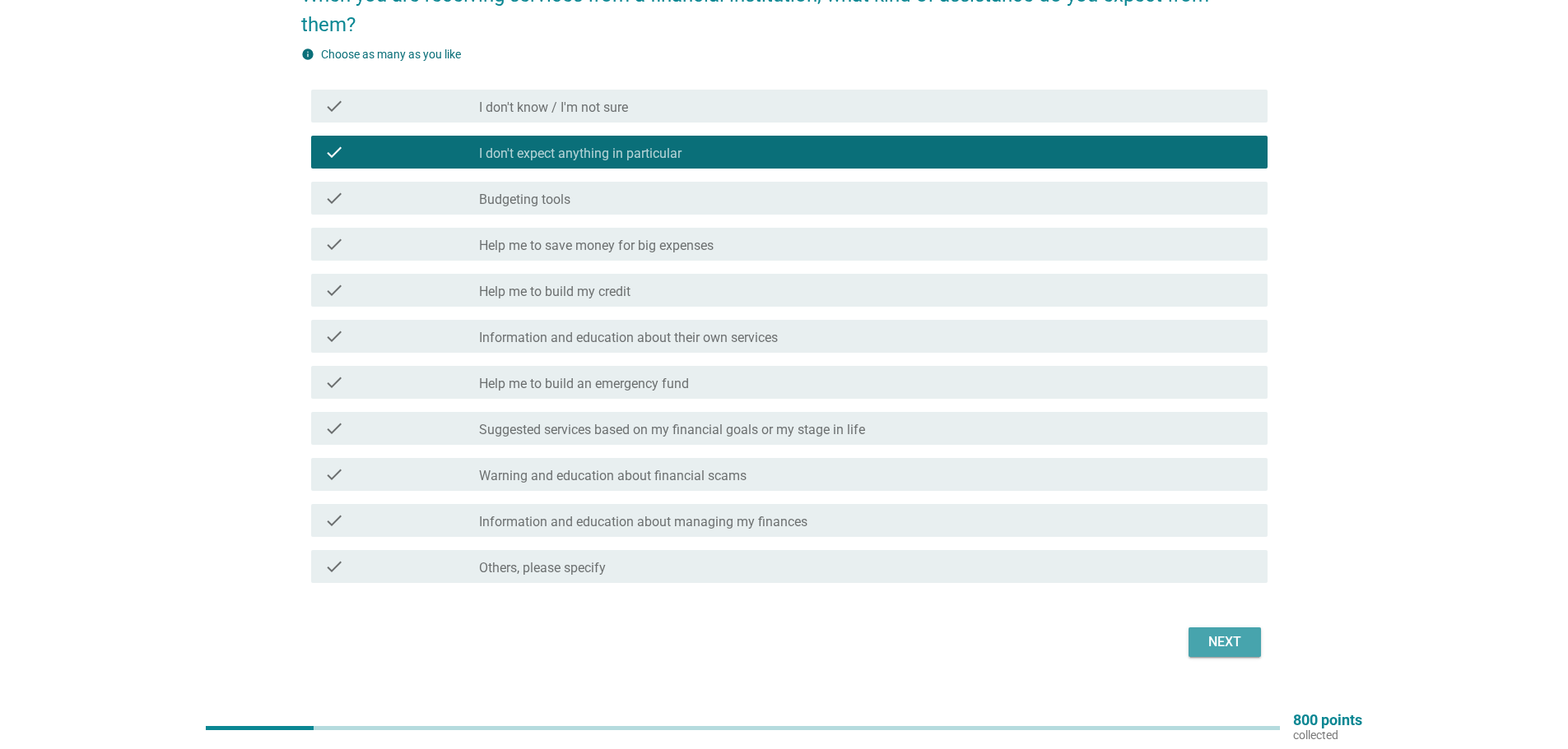
click at [1229, 628] on button "Next" at bounding box center [1224, 643] width 72 height 29
